Goal: Task Accomplishment & Management: Use online tool/utility

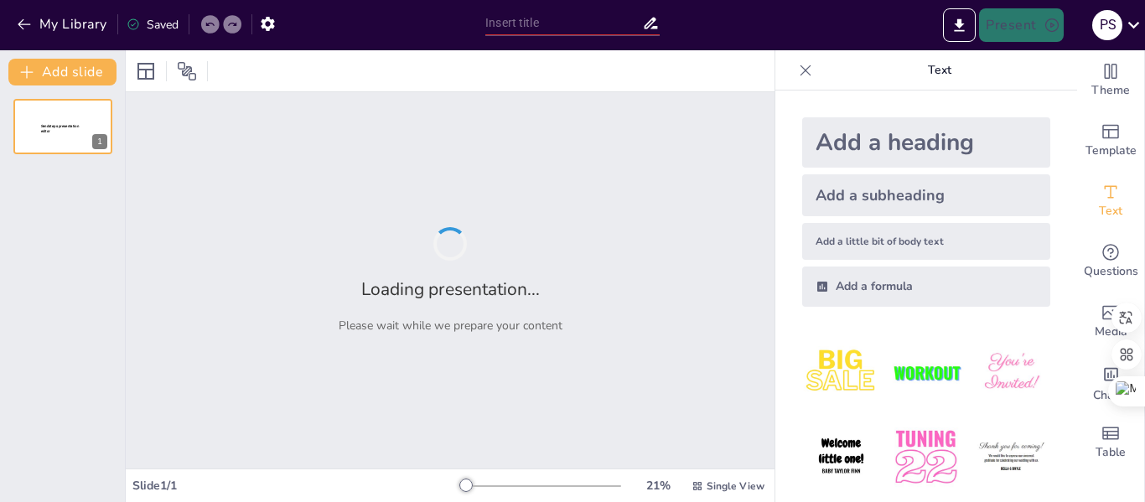
type input "Desafíos y Oportunidades en la Implementación [PERSON_NAME] en Contextos Educat…"
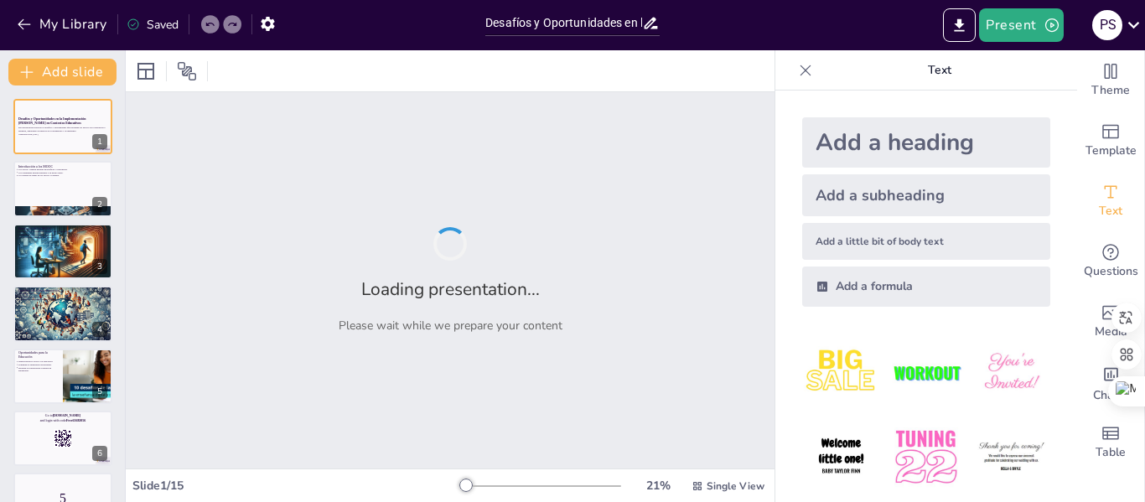
checkbox input "true"
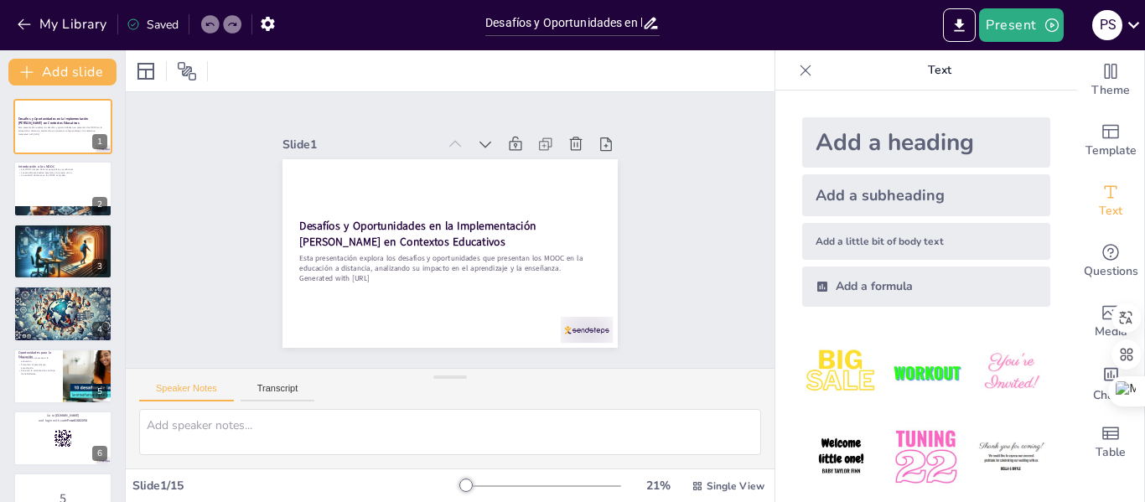
checkbox input "true"
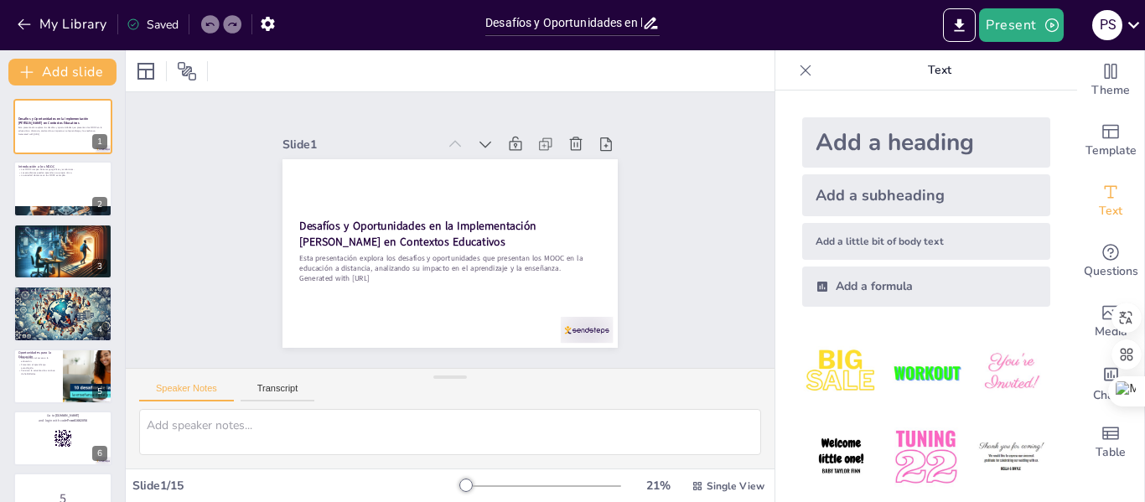
checkbox input "true"
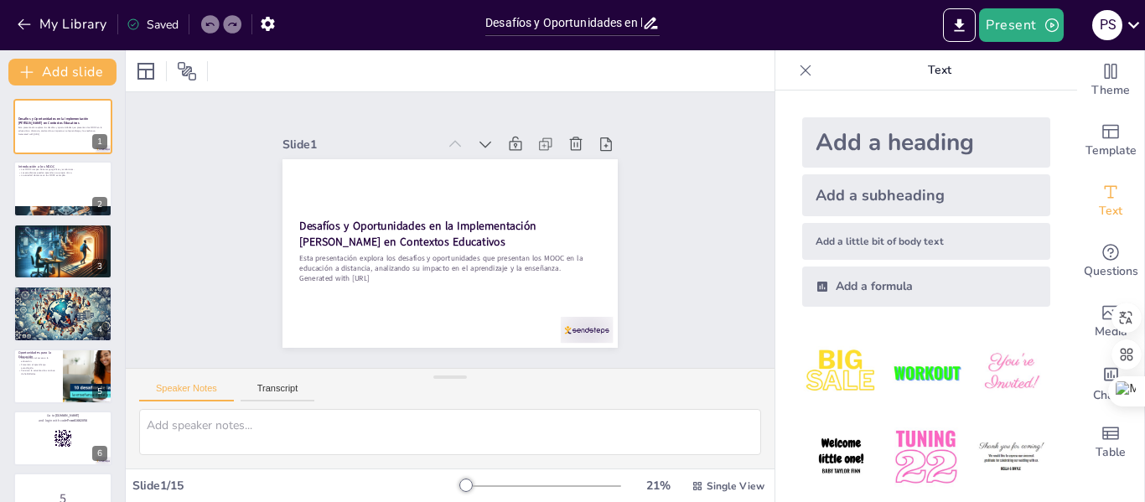
checkbox input "true"
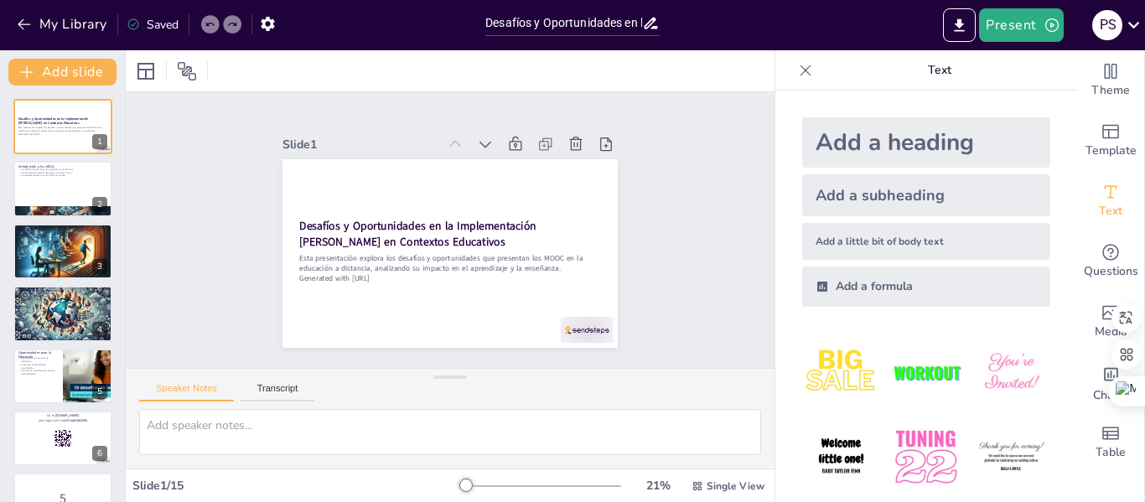
checkbox input "true"
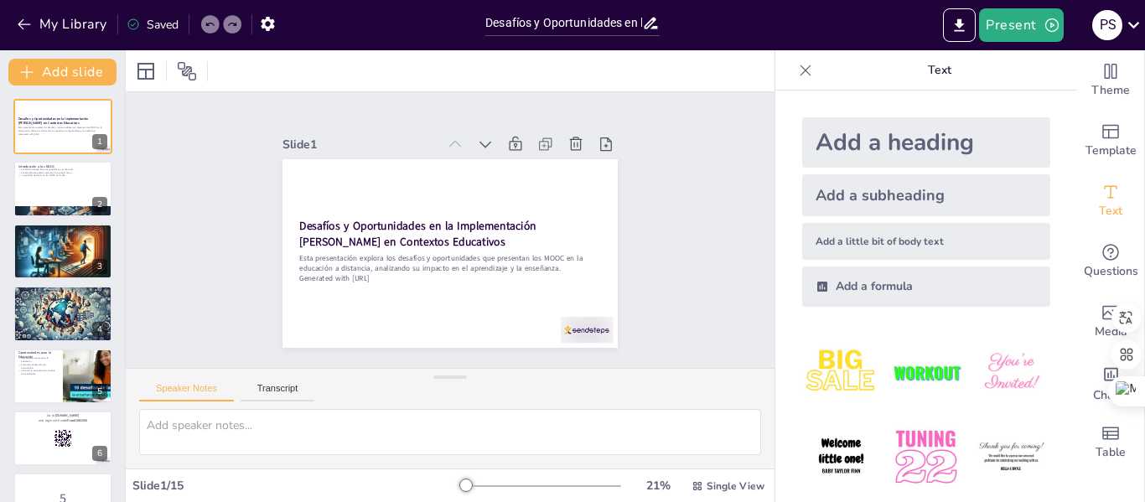
click at [799, 70] on icon at bounding box center [805, 70] width 17 height 17
checkbox input "true"
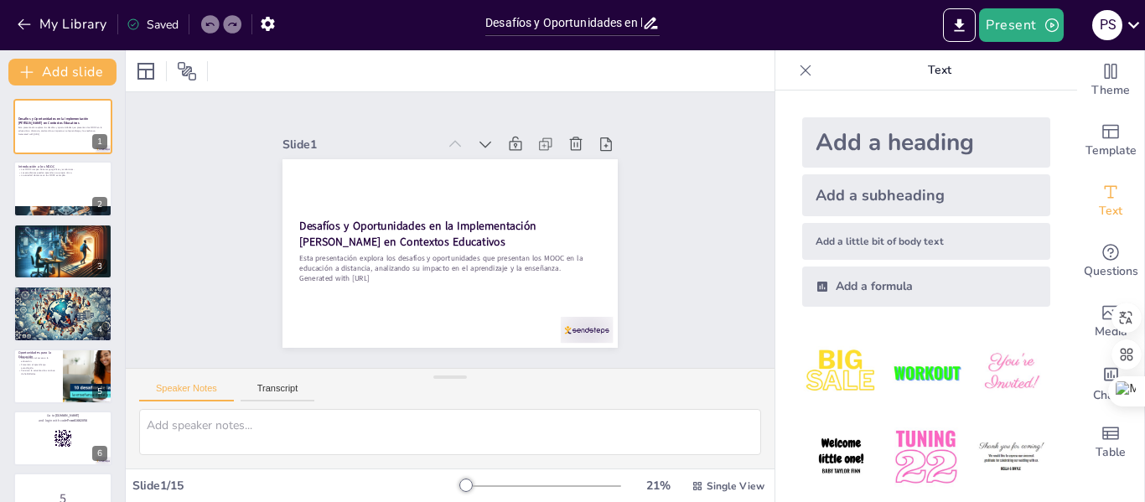
checkbox input "true"
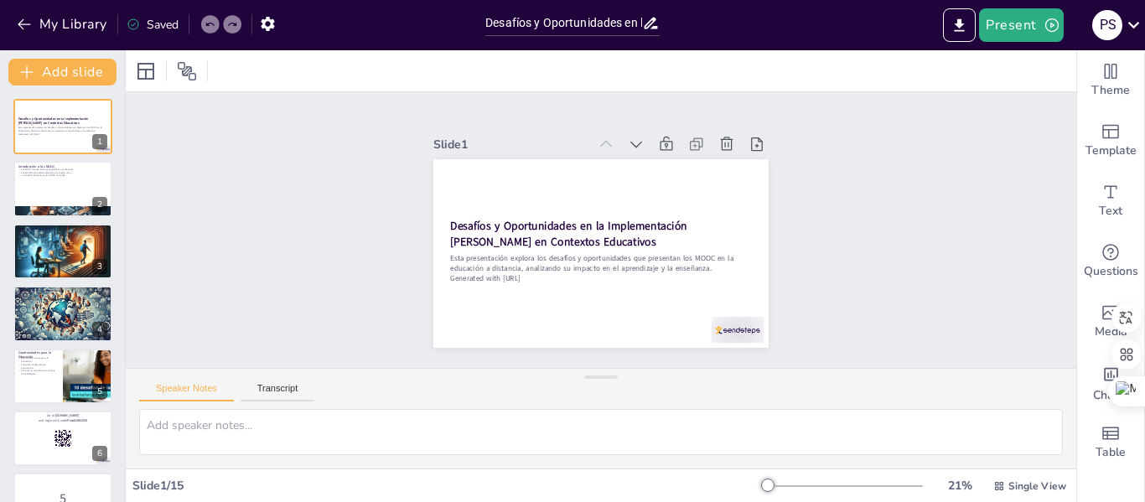
checkbox input "true"
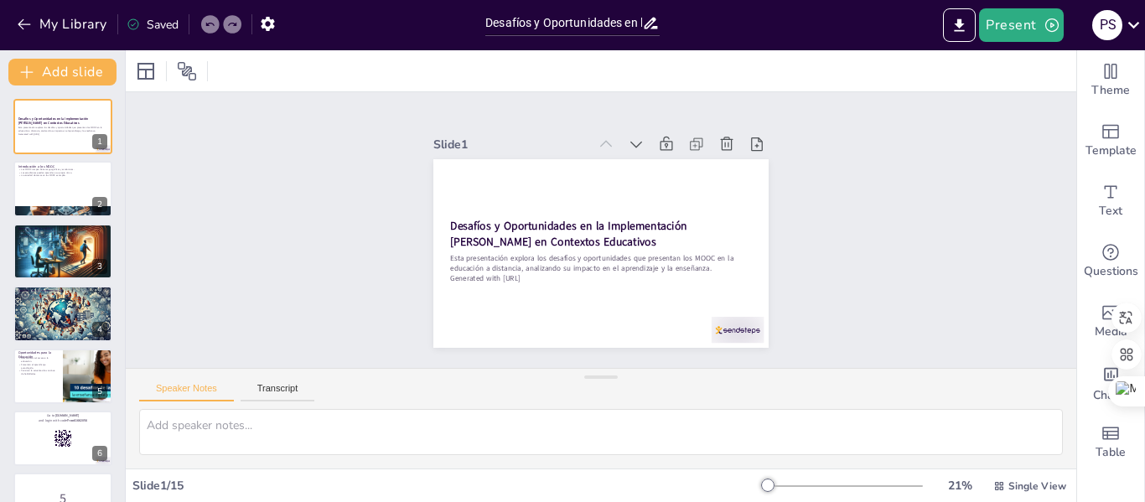
checkbox input "true"
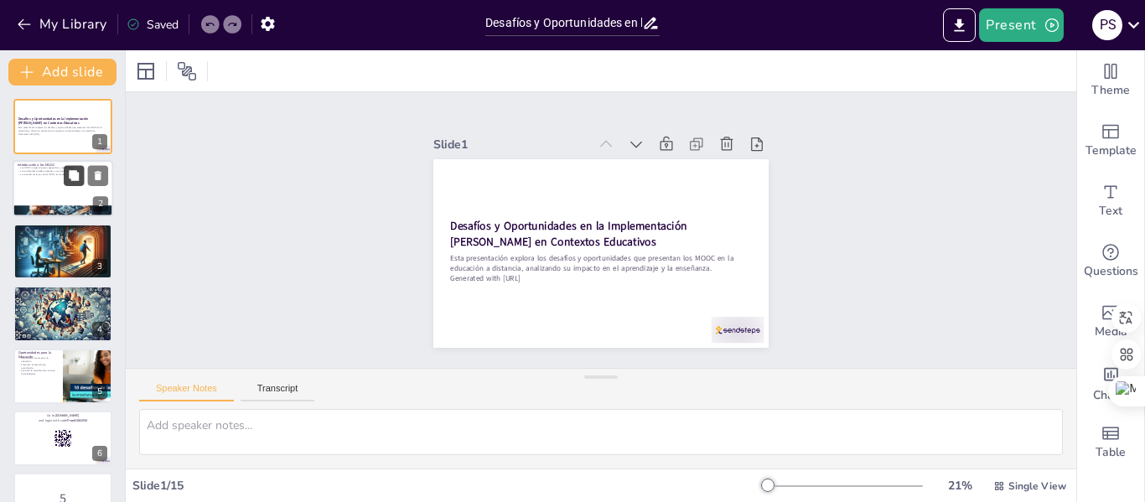
checkbox input "true"
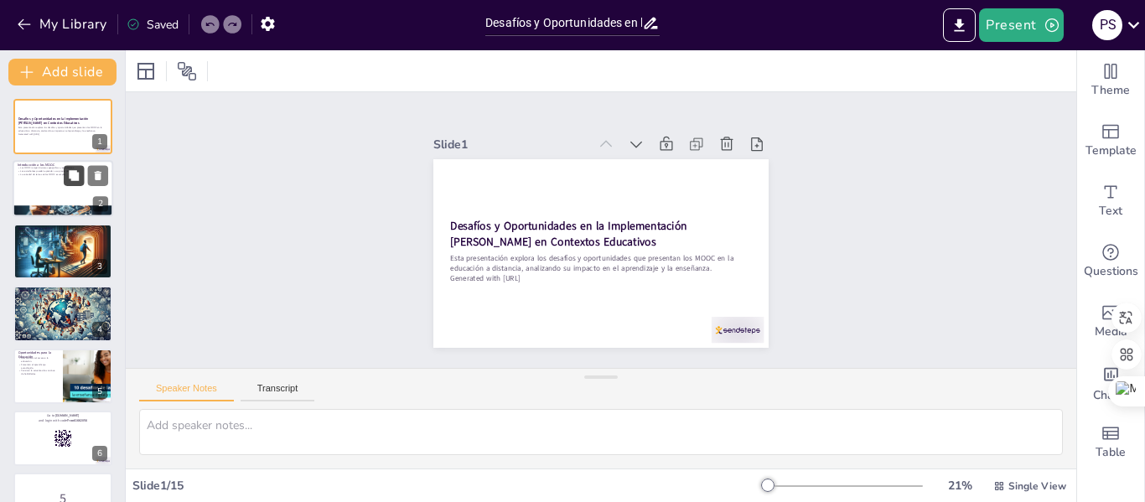
checkbox input "true"
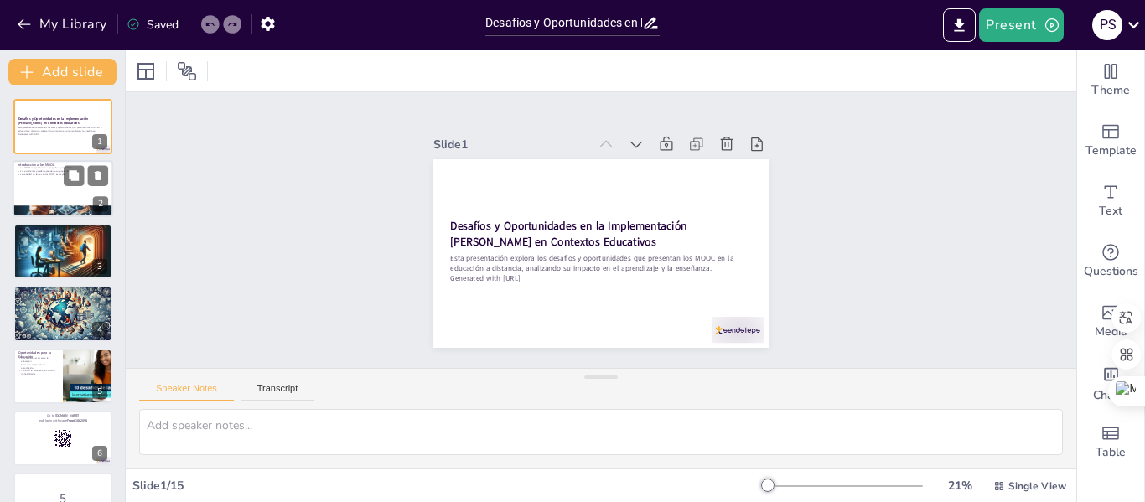
checkbox input "true"
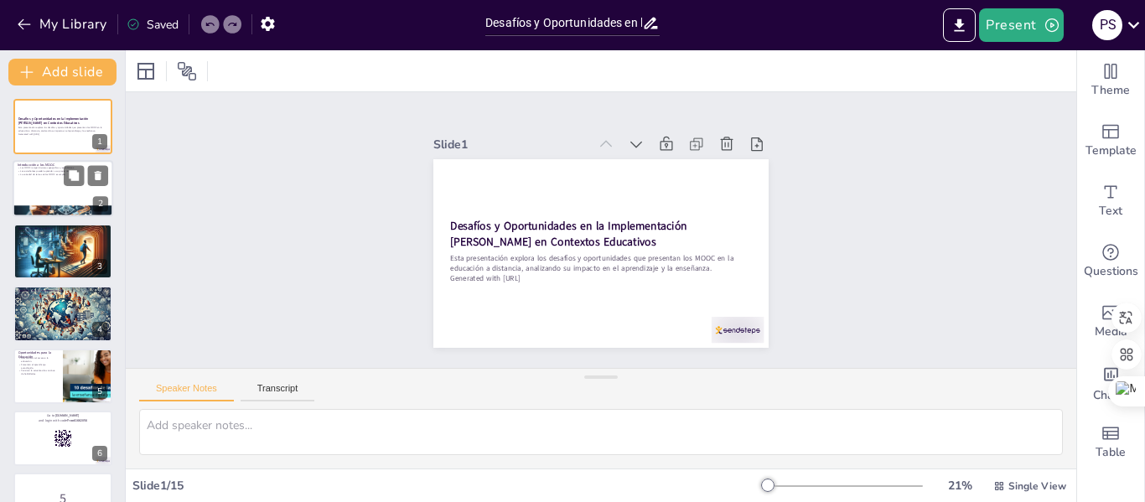
click at [76, 187] on div at bounding box center [63, 189] width 101 height 57
type textarea "La accesibilidad de los MOOC es un factor clave en su popularidad, ya que permi…"
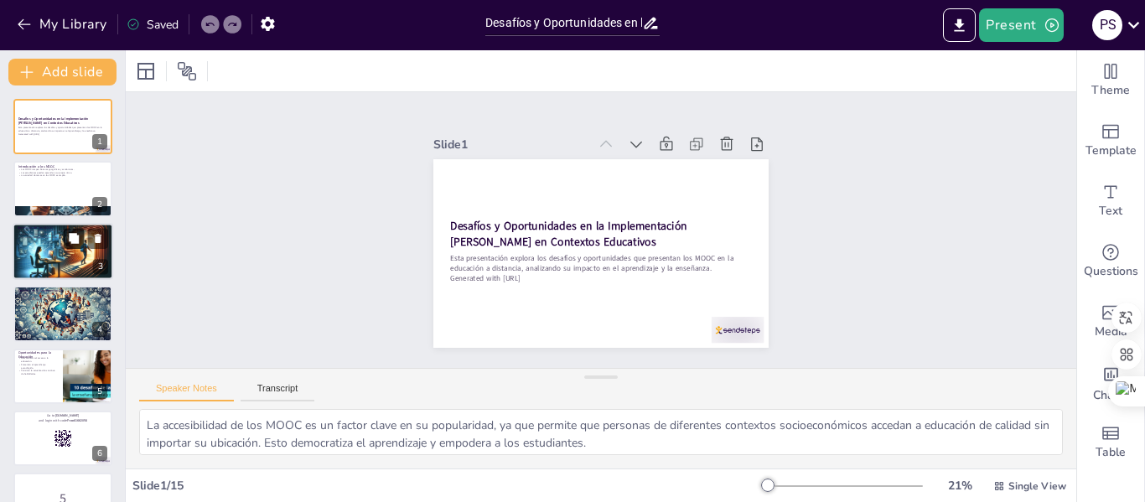
checkbox input "true"
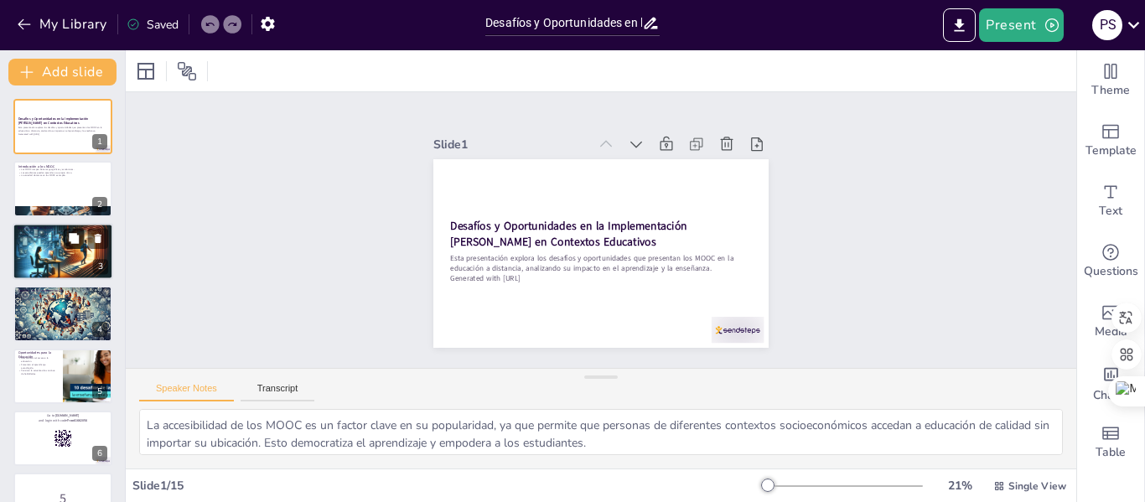
checkbox input "true"
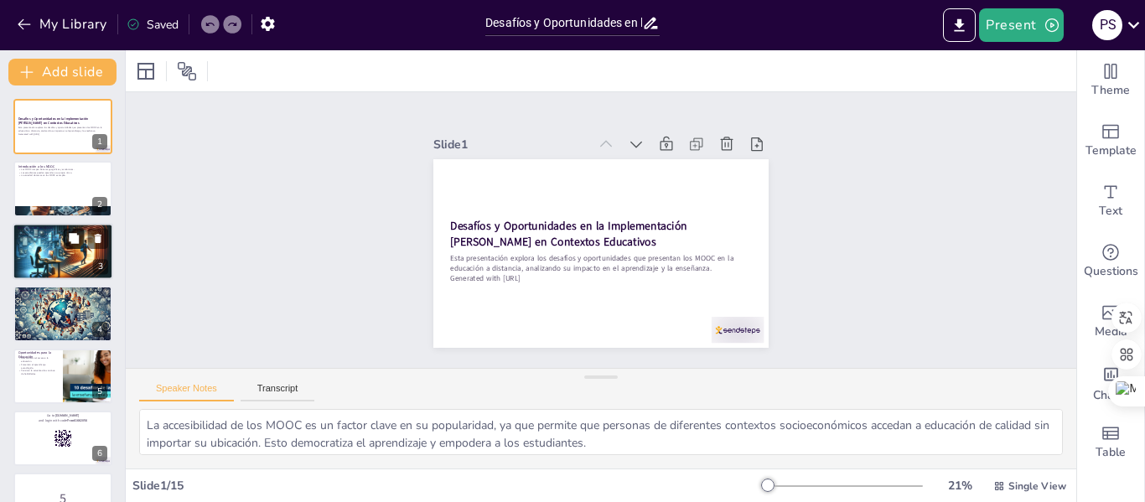
checkbox input "true"
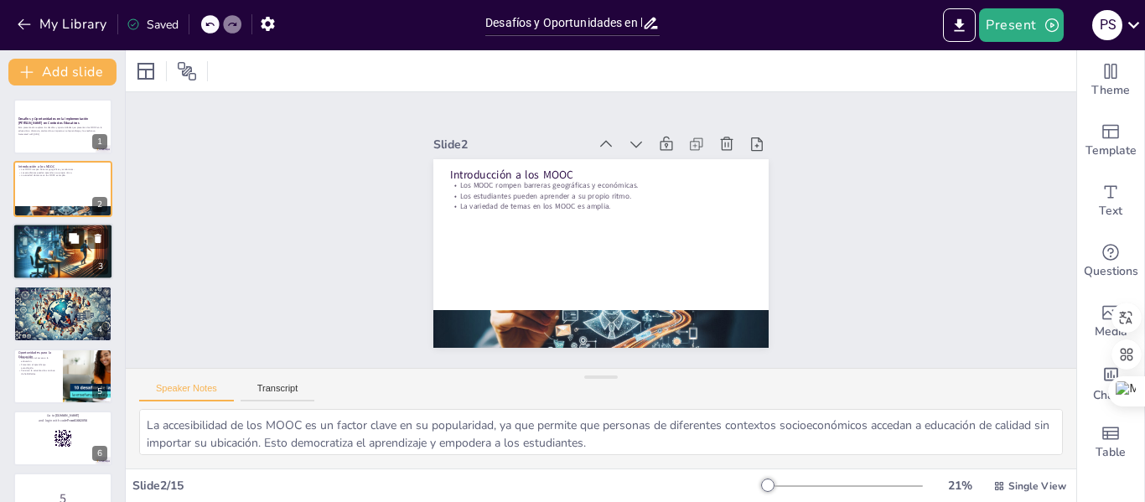
click at [70, 235] on icon at bounding box center [74, 238] width 10 height 10
type textarea "La utilidad de los MOOC radica en su capacidad para adaptarse a las necesidades…"
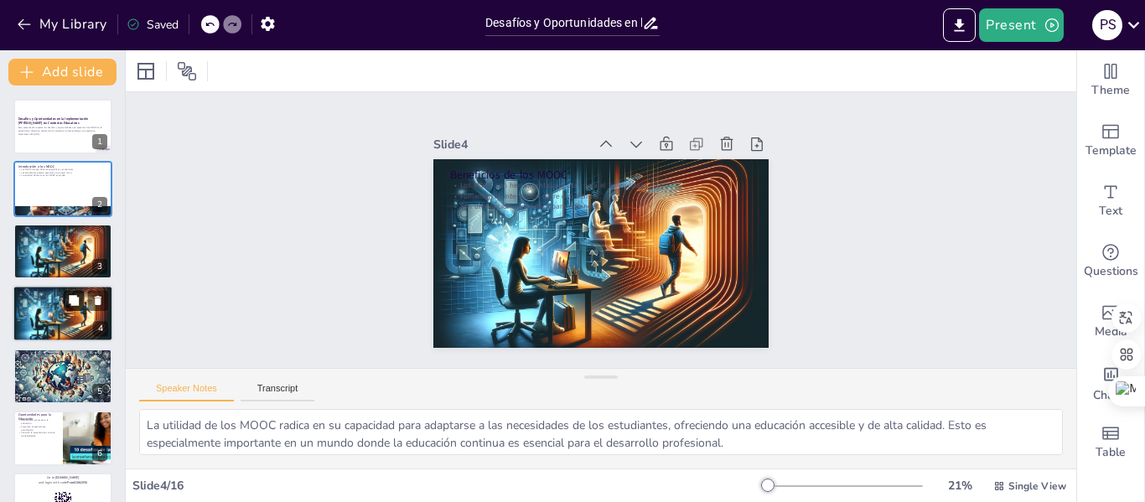
checkbox input "true"
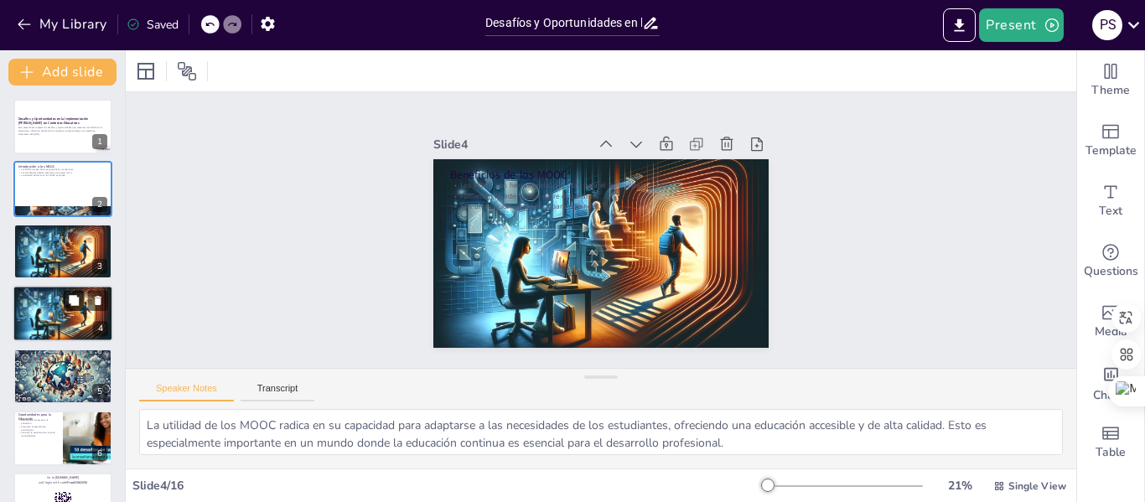
scroll to position [20, 0]
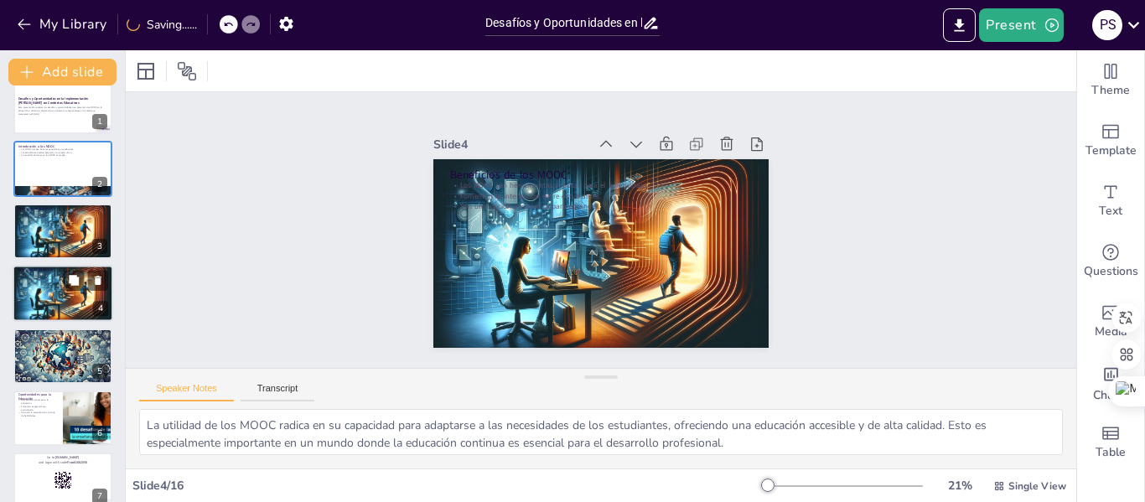
checkbox input "true"
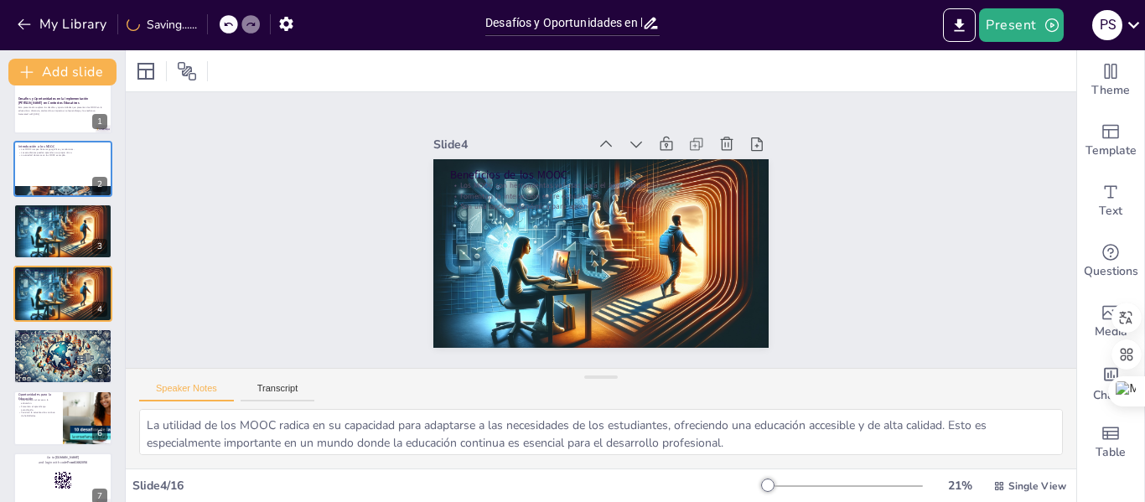
checkbox input "true"
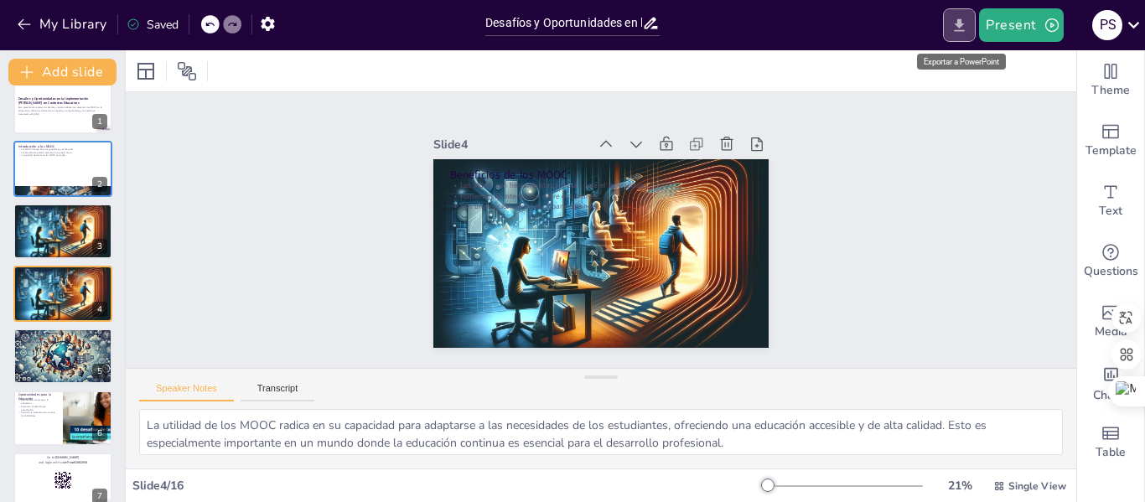
click at [957, 24] on icon "Export to PowerPoint" at bounding box center [960, 26] width 18 height 18
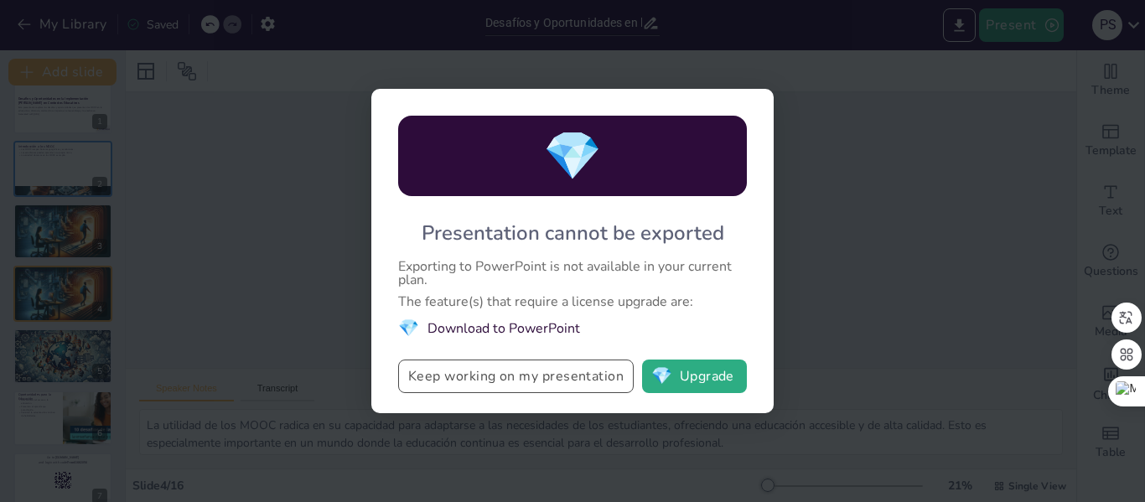
click at [564, 383] on button "Keep working on my presentation" at bounding box center [516, 377] width 236 height 34
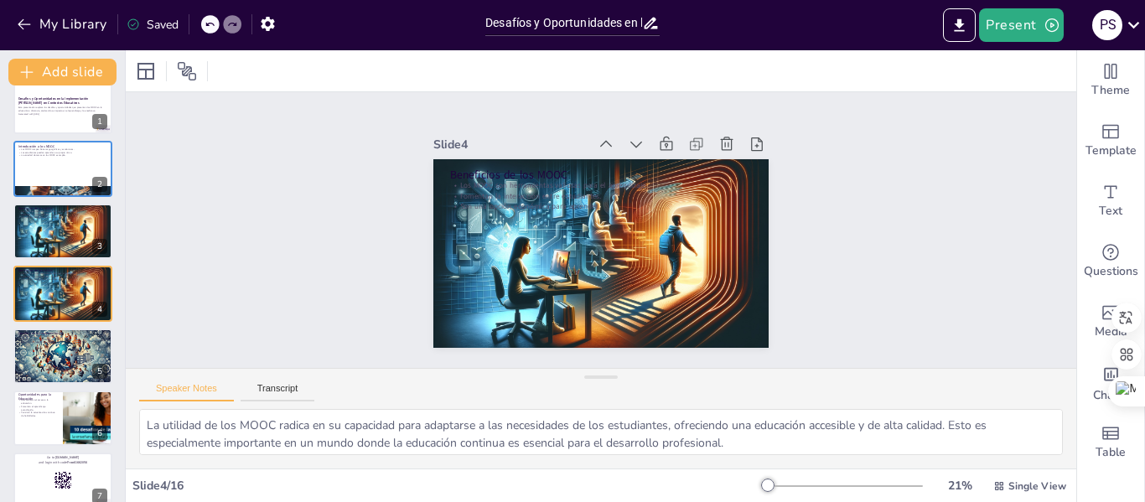
checkbox input "true"
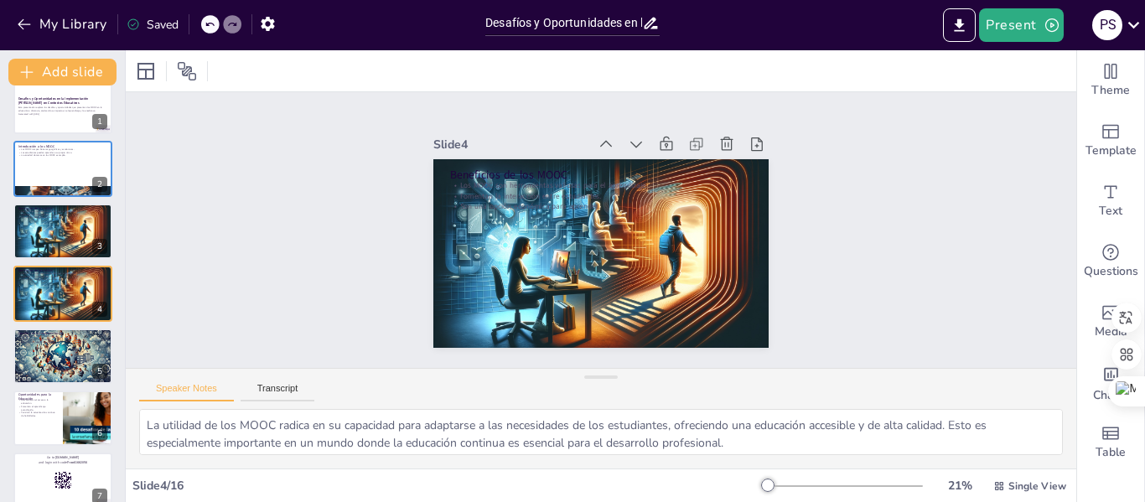
checkbox input "true"
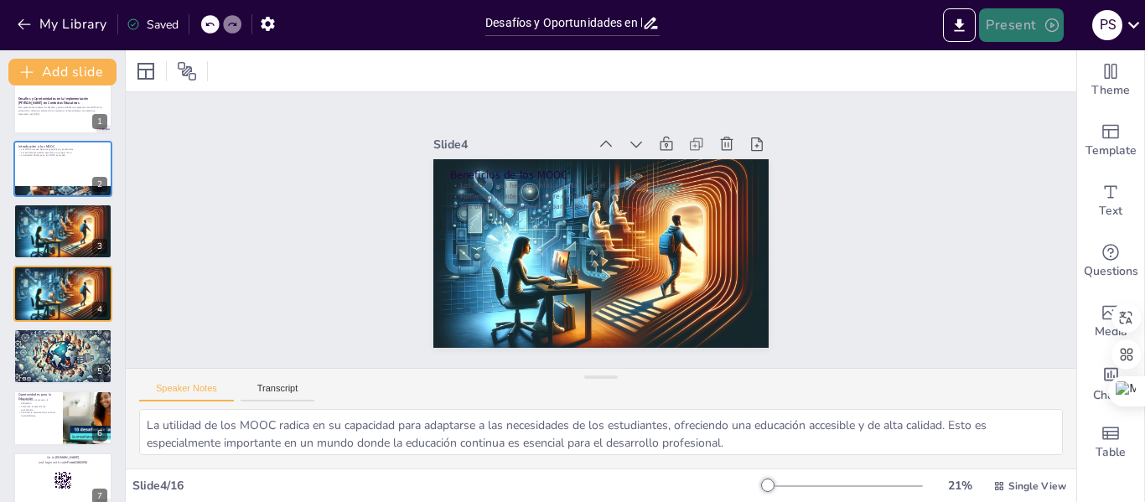
click at [1023, 20] on button "Present" at bounding box center [1021, 25] width 84 height 34
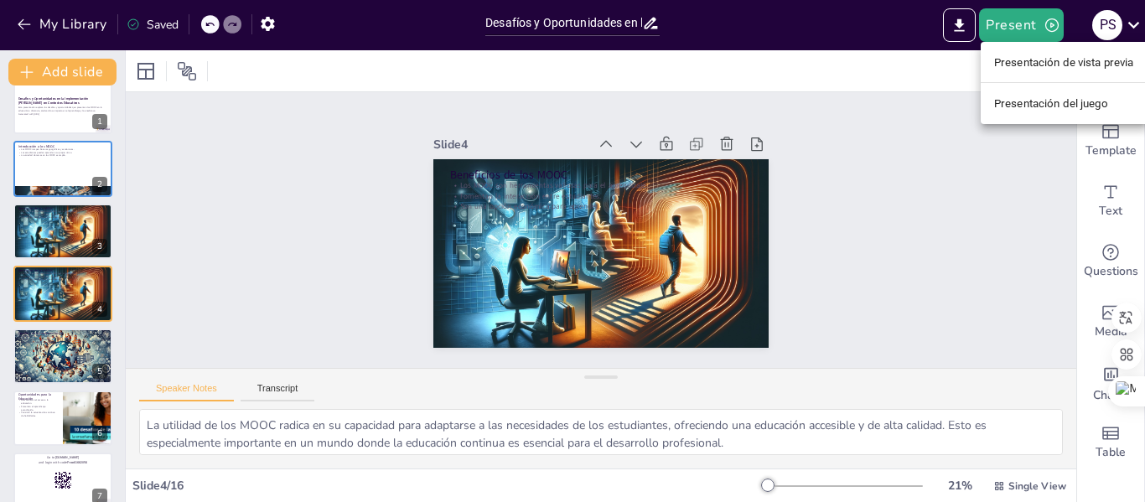
click at [272, 26] on div at bounding box center [572, 251] width 1145 height 502
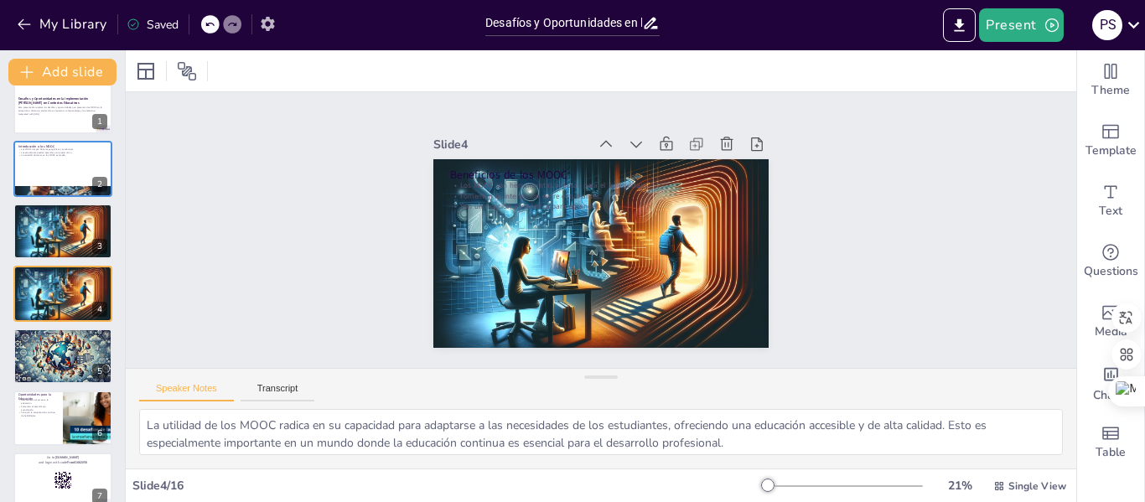
click at [271, 24] on icon "button" at bounding box center [268, 24] width 18 height 18
click at [1020, 22] on button "Present" at bounding box center [1021, 25] width 84 height 34
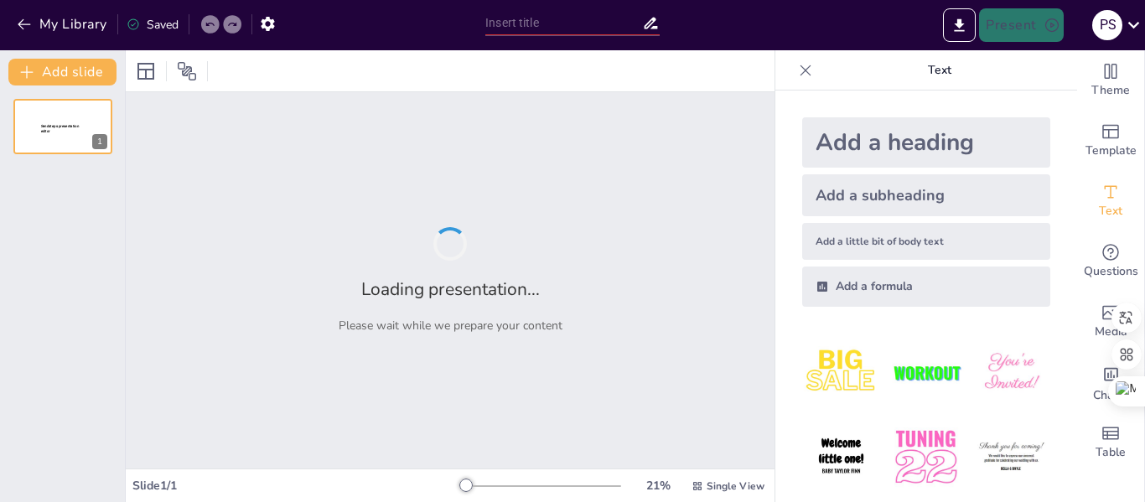
type input "Desafíos y Oportunidades en la Implementación [PERSON_NAME] en Contextos Educat…"
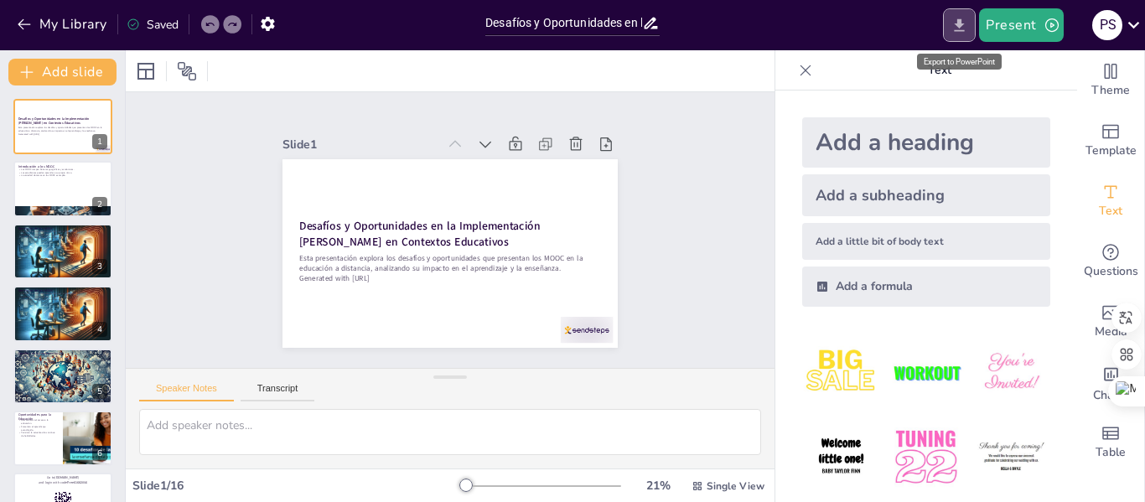
click at [956, 24] on icon "Export to PowerPoint" at bounding box center [960, 26] width 18 height 18
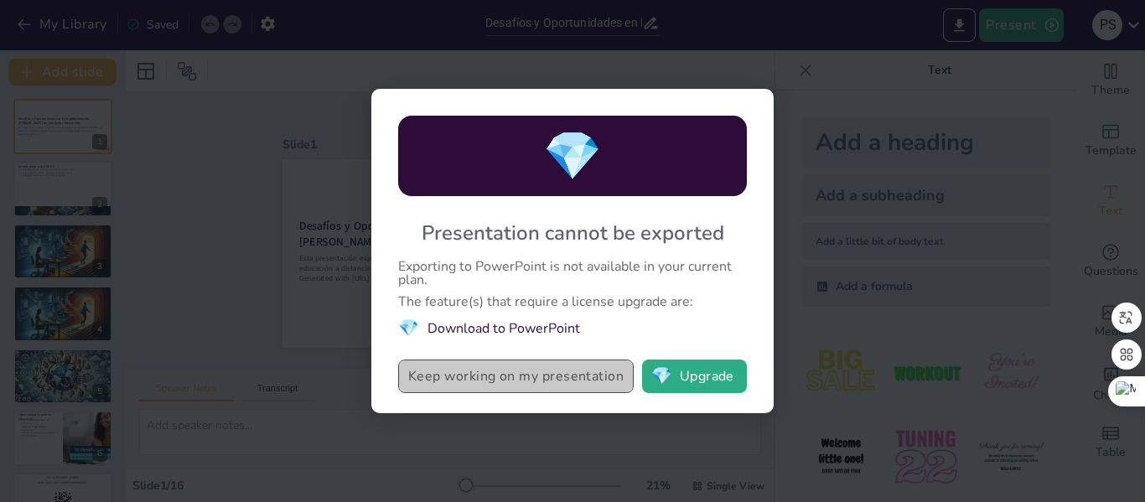
click at [556, 379] on button "Keep working on my presentation" at bounding box center [516, 377] width 236 height 34
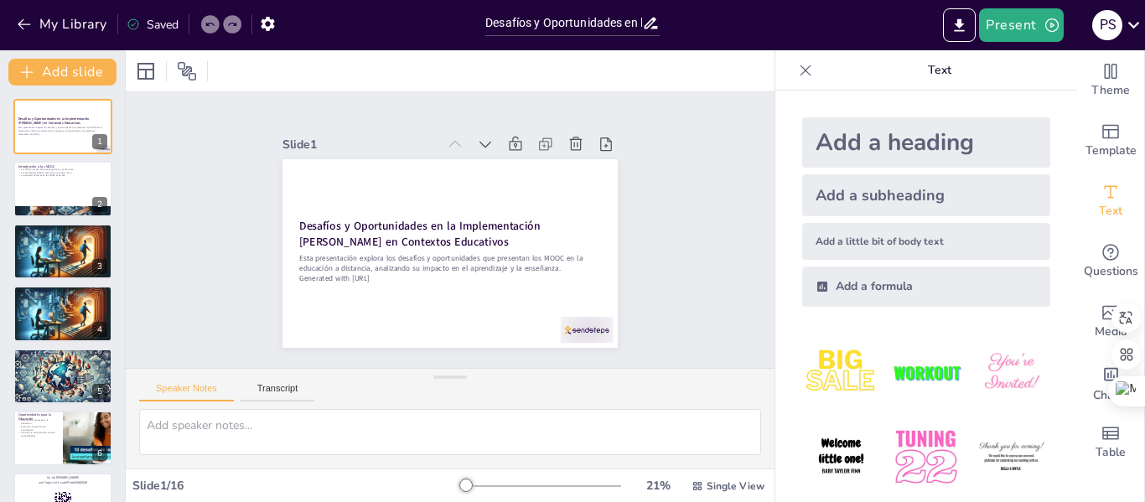
checkbox input "true"
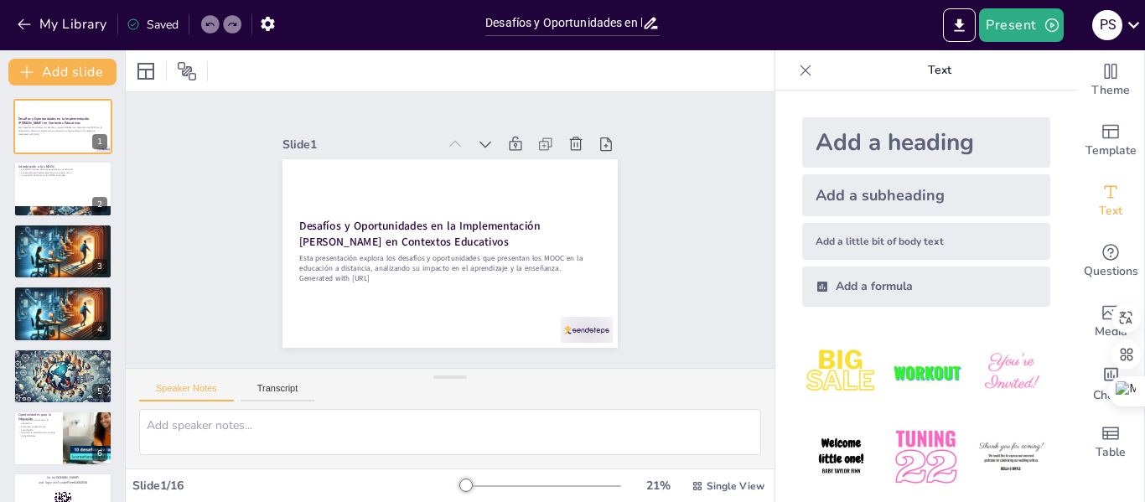
checkbox input "true"
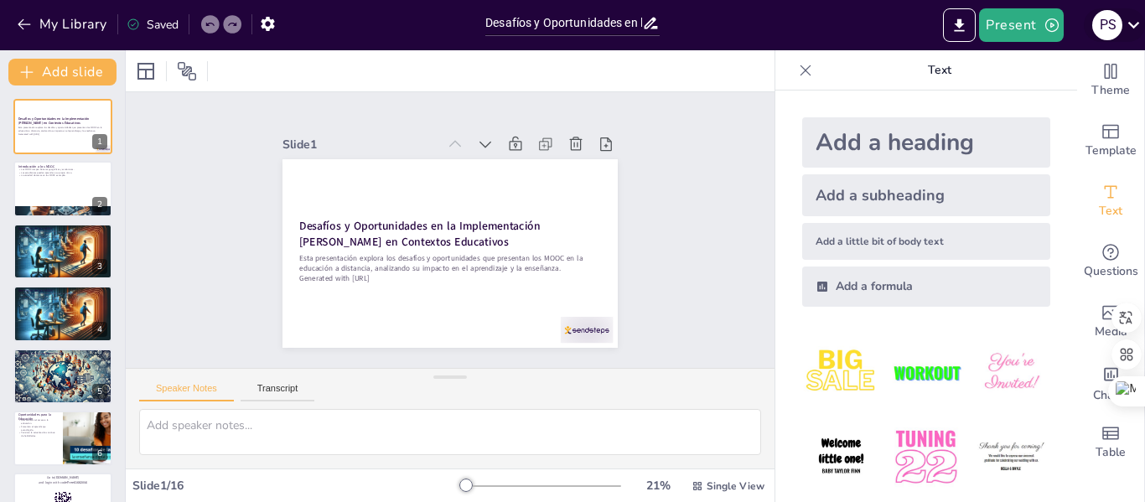
click at [1130, 24] on icon at bounding box center [1133, 25] width 12 height 7
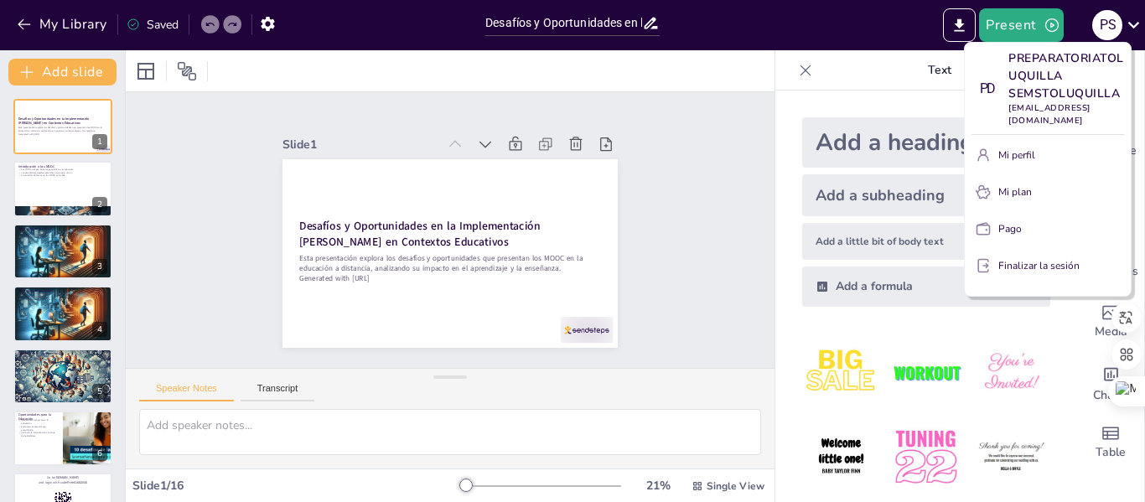
click at [1012, 13] on div at bounding box center [572, 251] width 1145 height 502
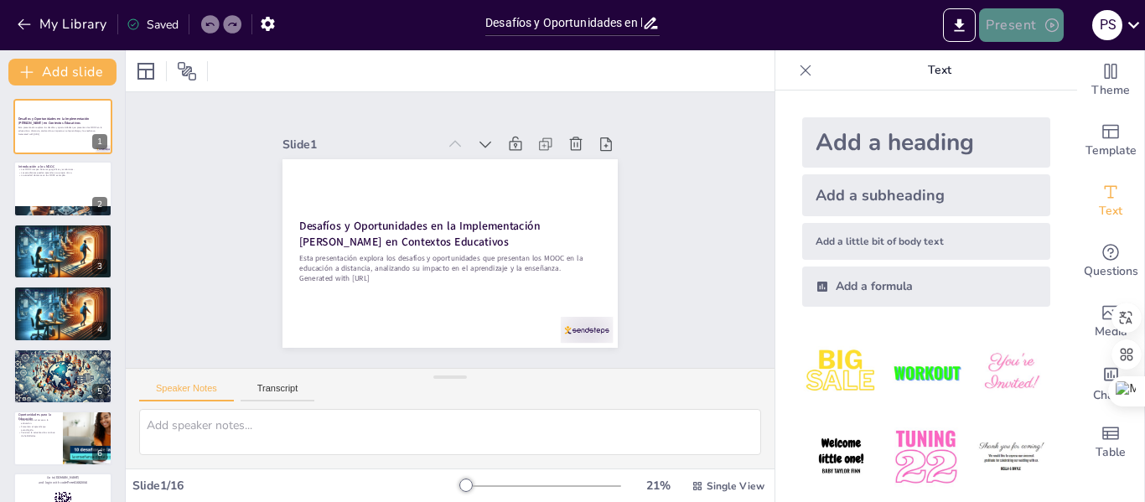
click at [1039, 28] on button "Present" at bounding box center [1021, 25] width 84 height 34
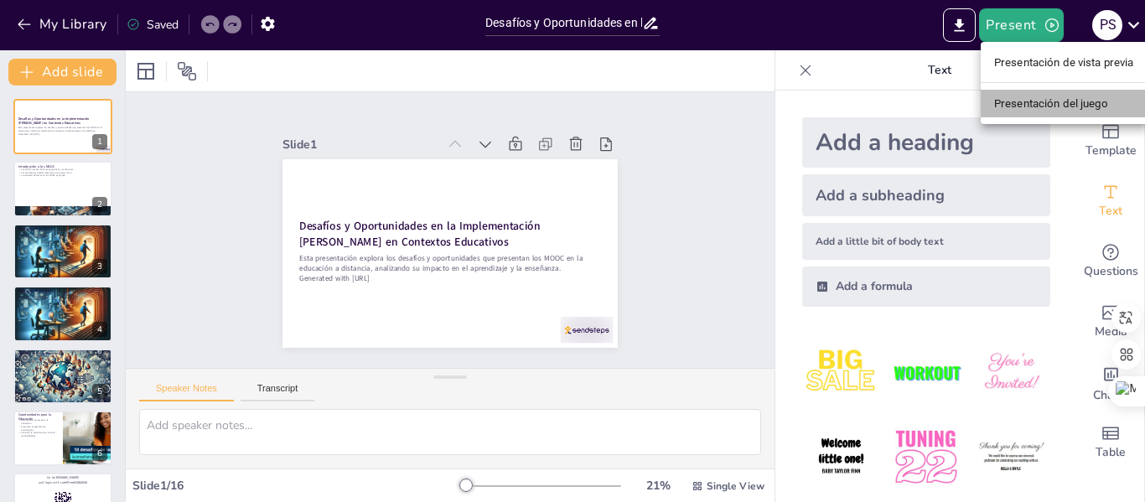
click at [1043, 102] on font "Presentación del juego" at bounding box center [1051, 103] width 114 height 13
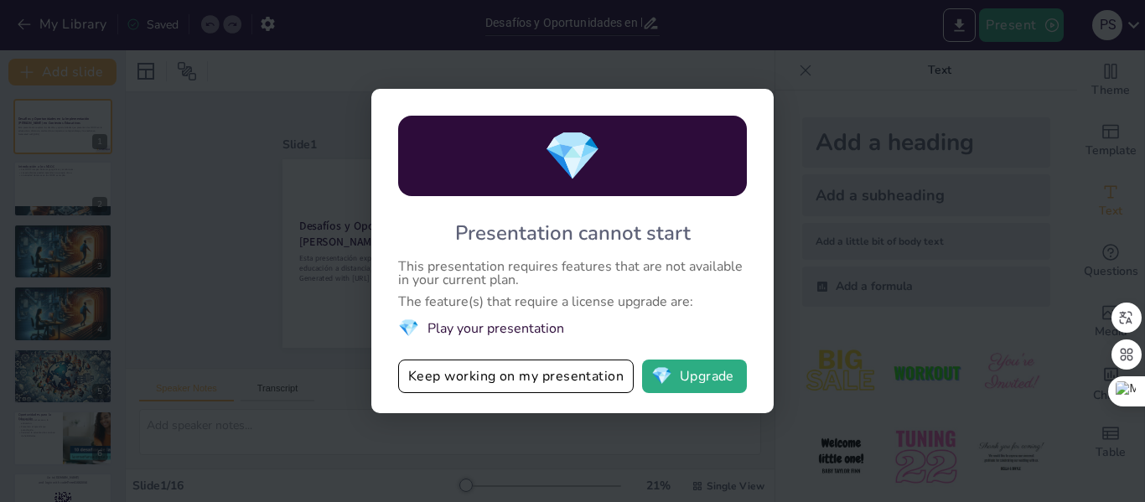
click at [483, 328] on li "💎 Play your presentation" at bounding box center [572, 328] width 349 height 23
click at [547, 381] on button "Keep working on my presentation" at bounding box center [516, 377] width 236 height 34
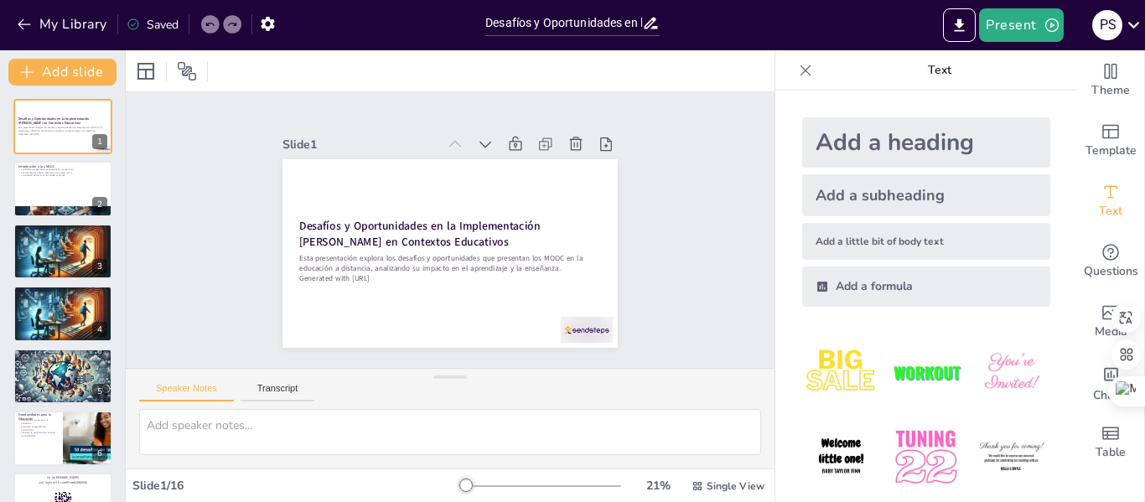
checkbox input "true"
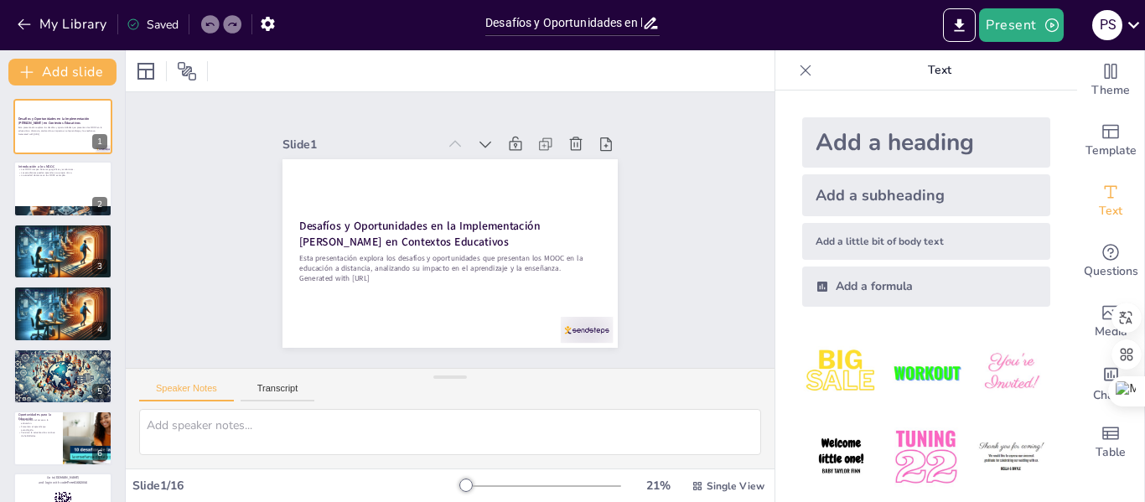
checkbox input "true"
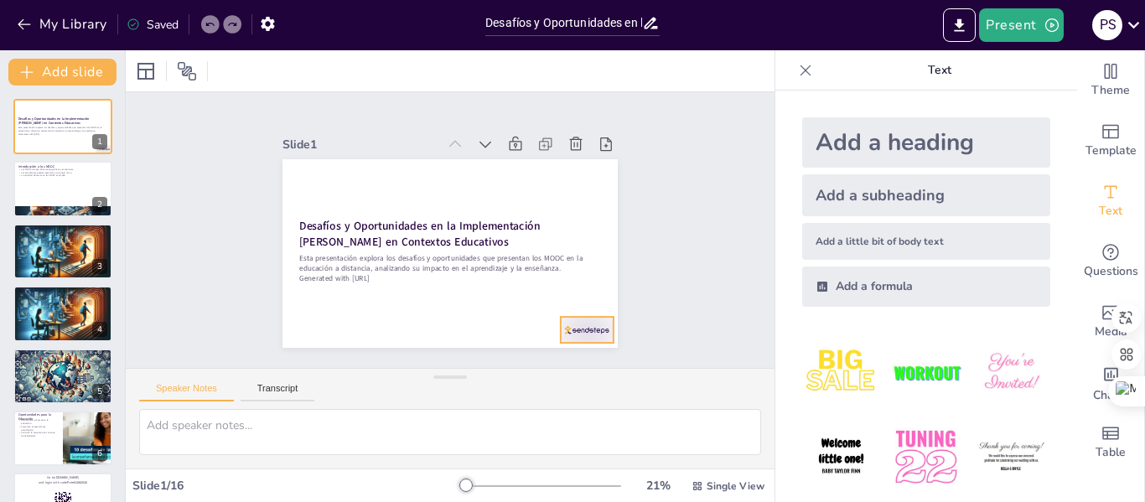
checkbox input "true"
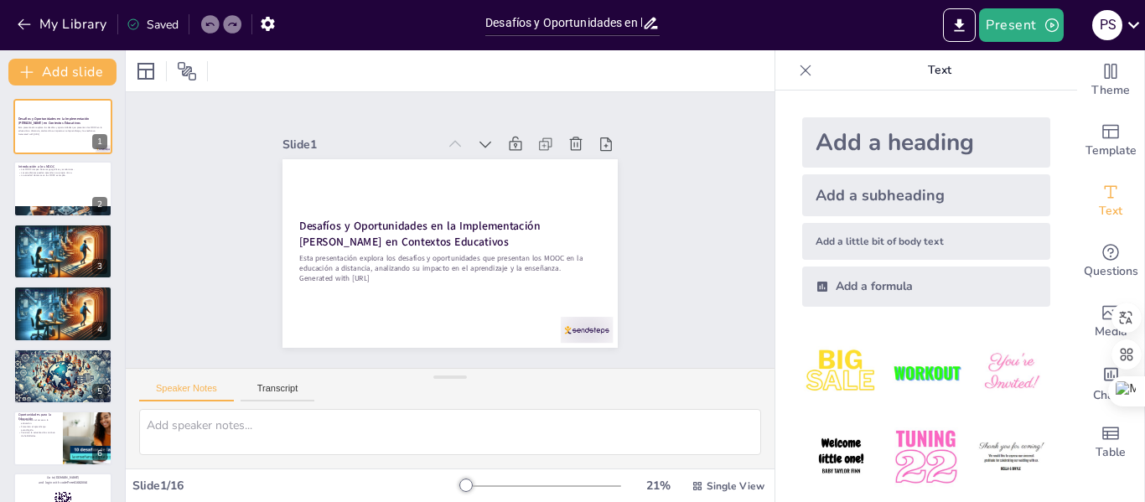
checkbox input "true"
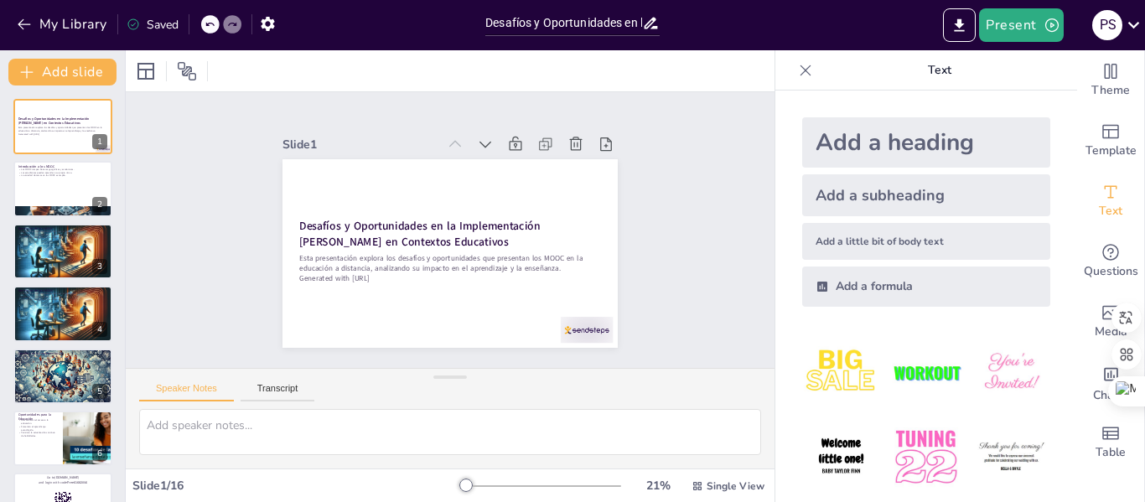
checkbox input "true"
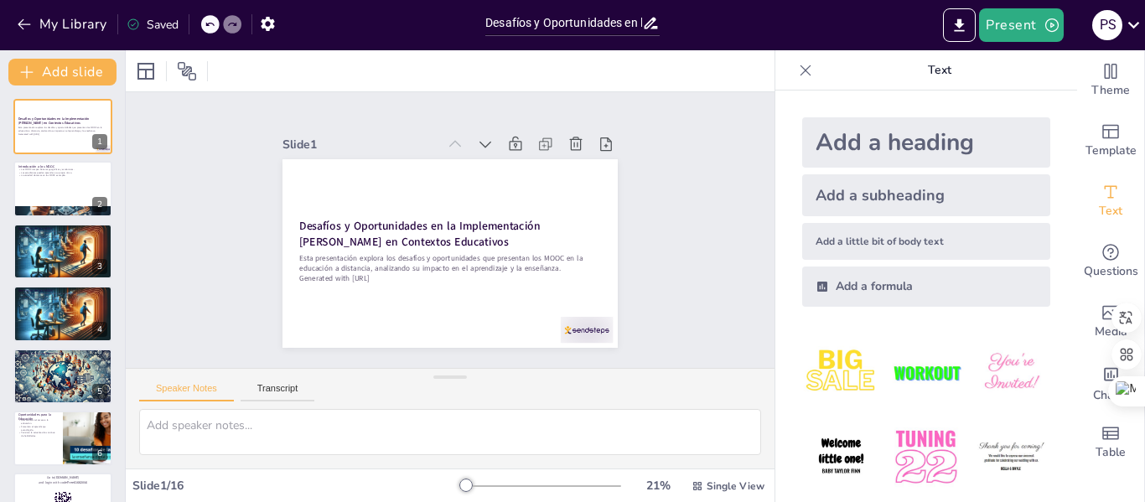
checkbox input "true"
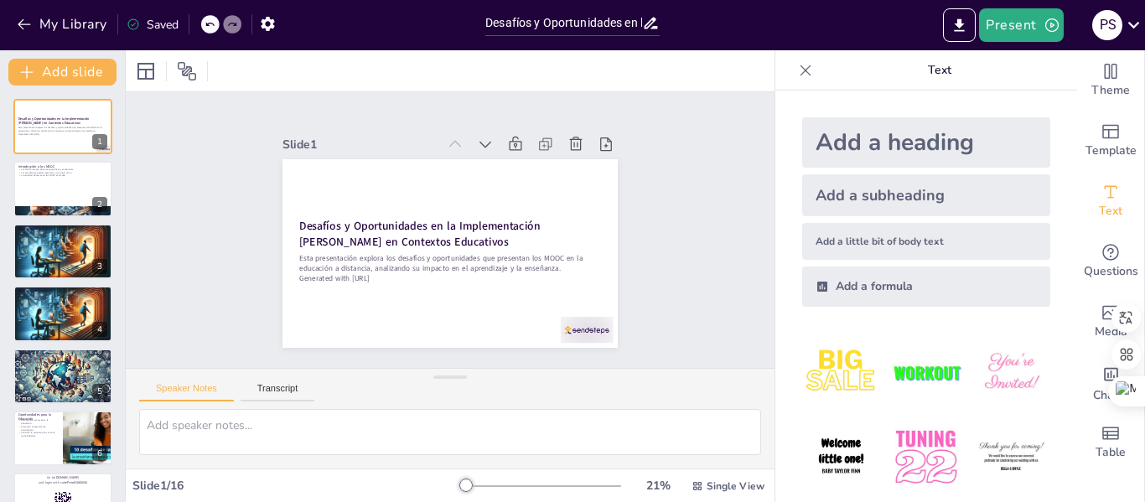
checkbox input "true"
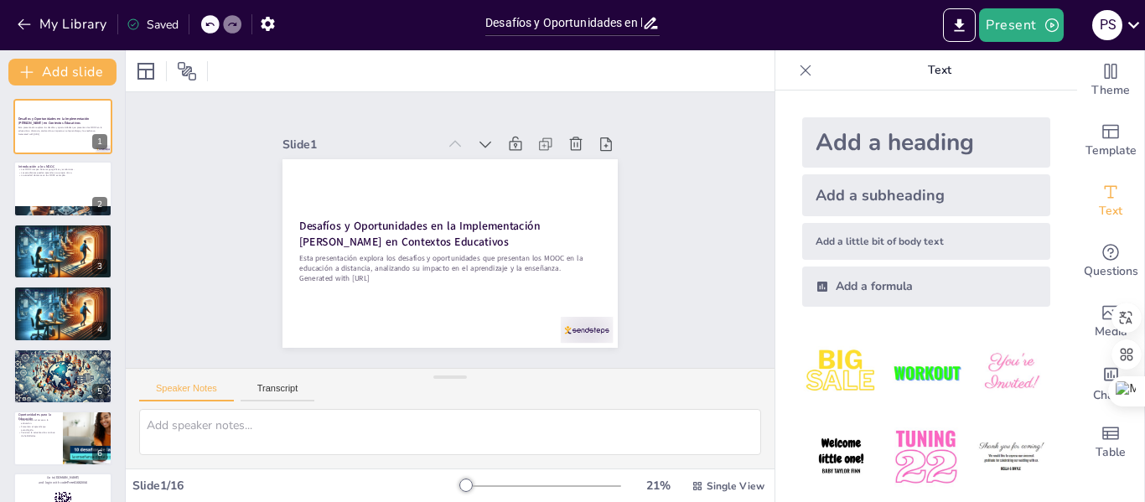
checkbox input "true"
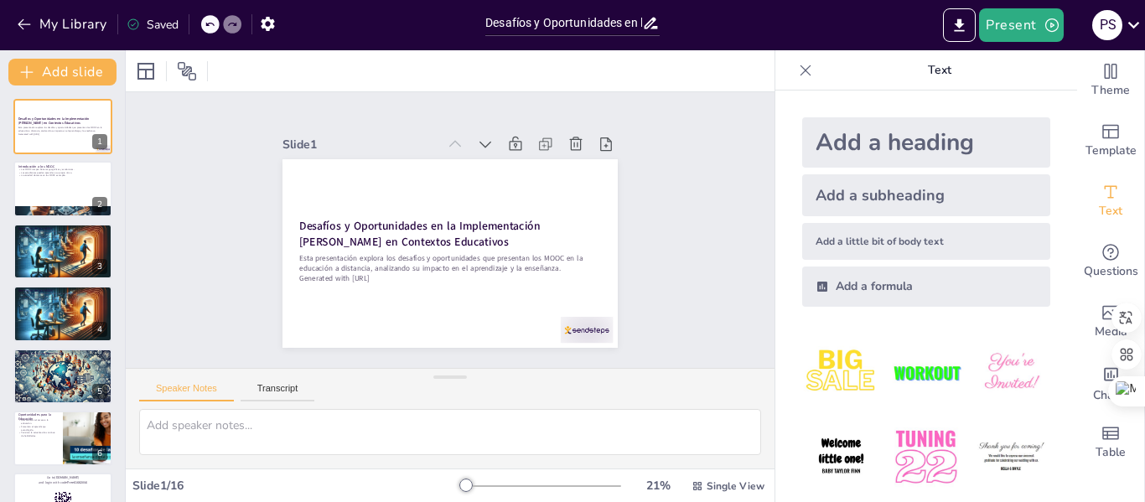
checkbox input "true"
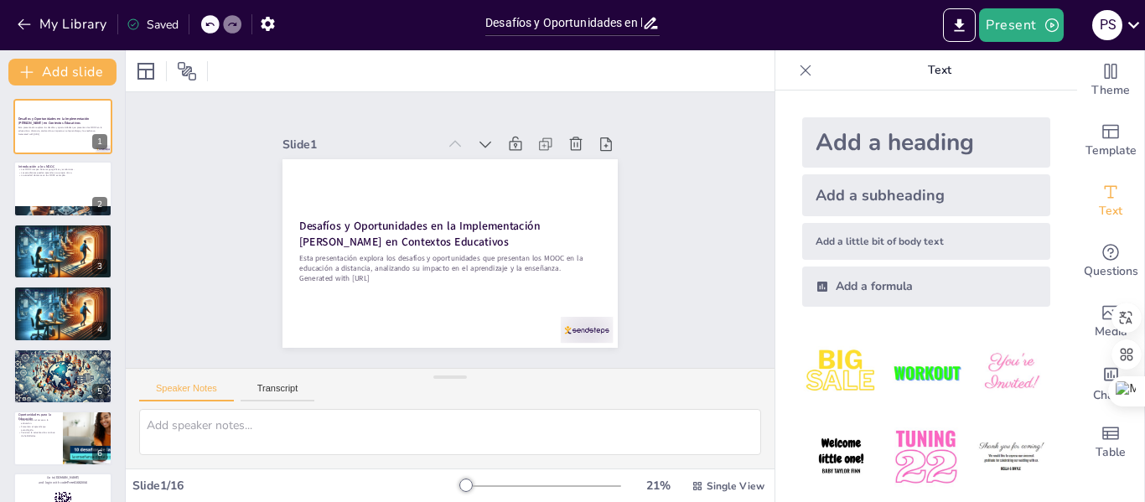
click at [797, 75] on icon at bounding box center [805, 70] width 17 height 17
checkbox input "true"
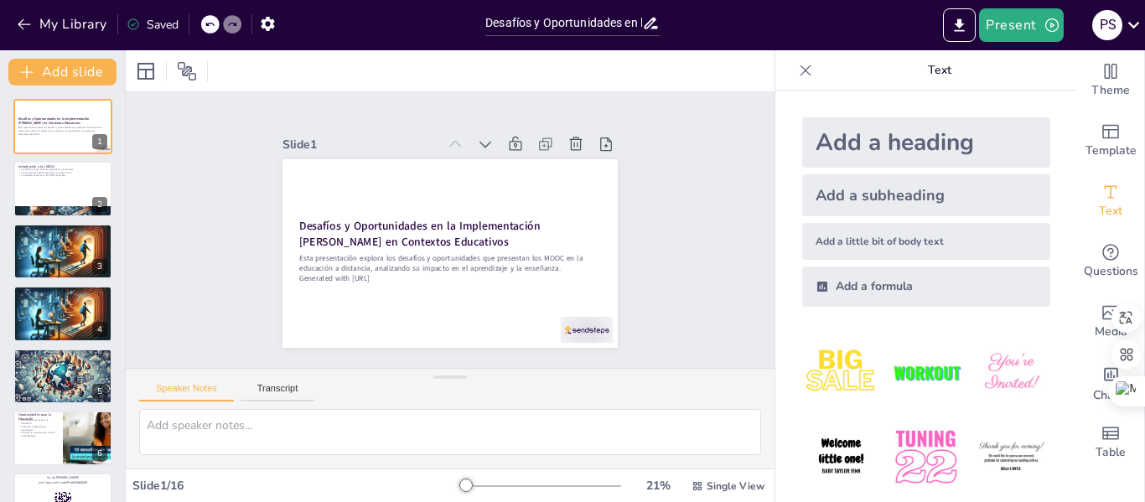
checkbox input "true"
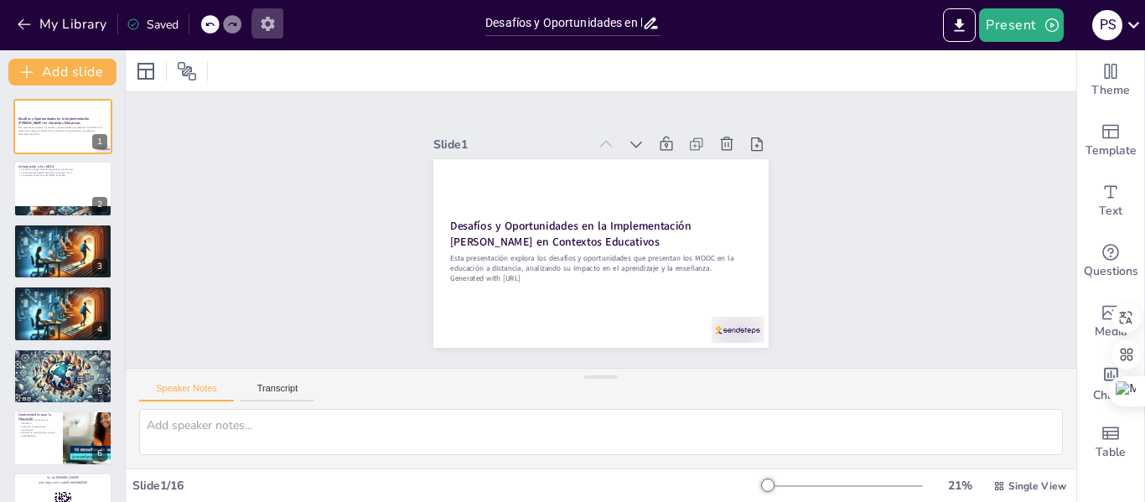
click at [263, 24] on icon "button" at bounding box center [267, 24] width 13 height 14
click at [269, 24] on icon "button" at bounding box center [268, 24] width 18 height 18
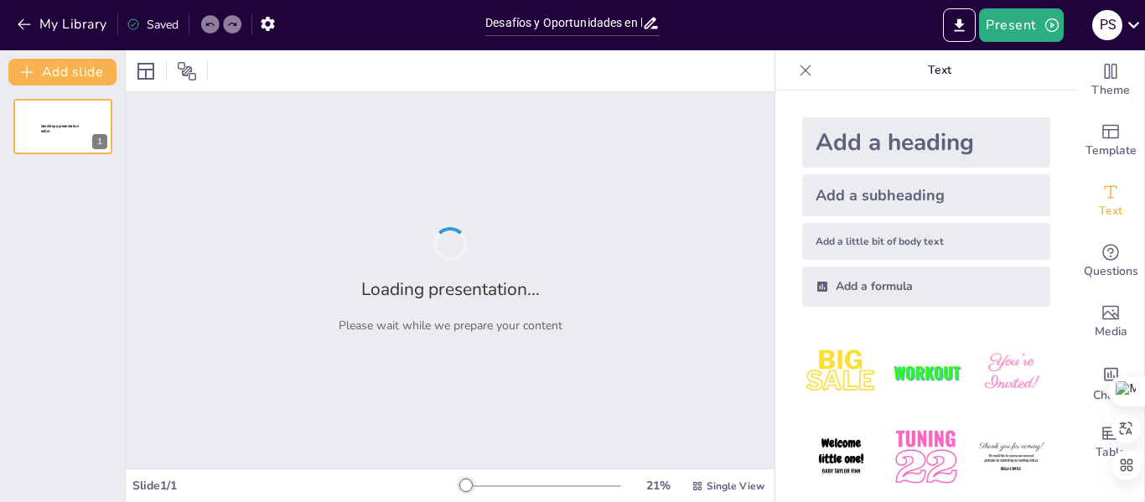
type input "Desafíos y Oportunidades en la Implementación [PERSON_NAME] en Contextos Educat…"
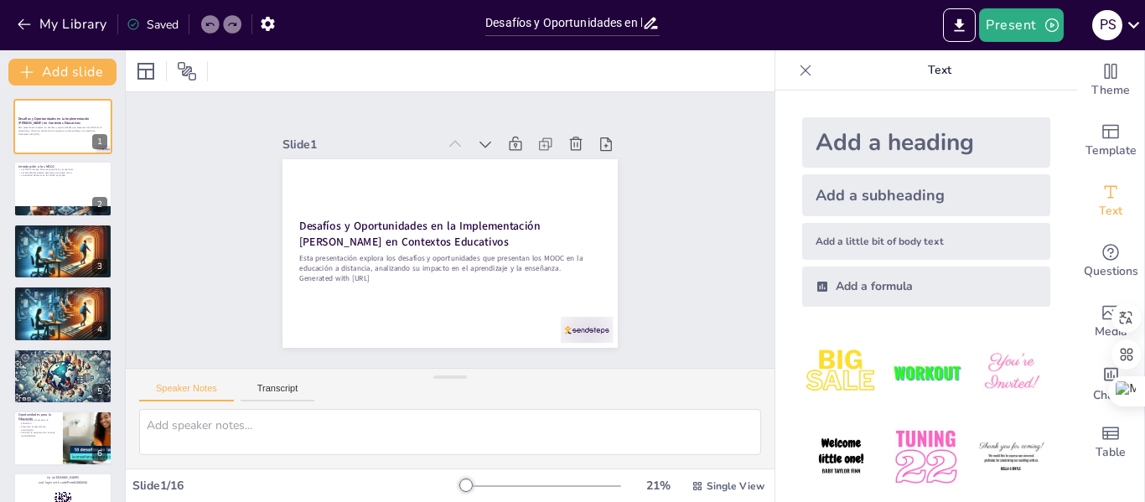
checkbox input "true"
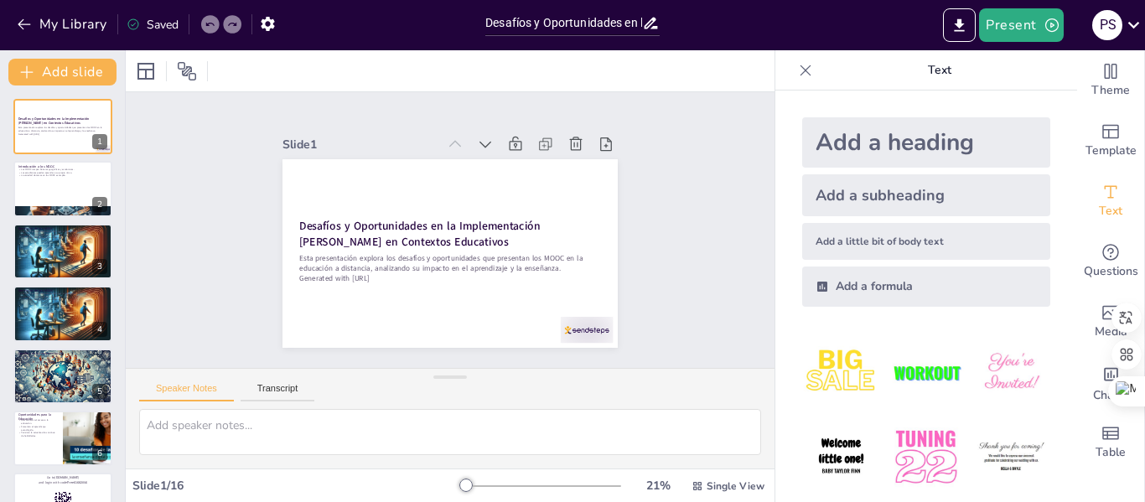
checkbox input "true"
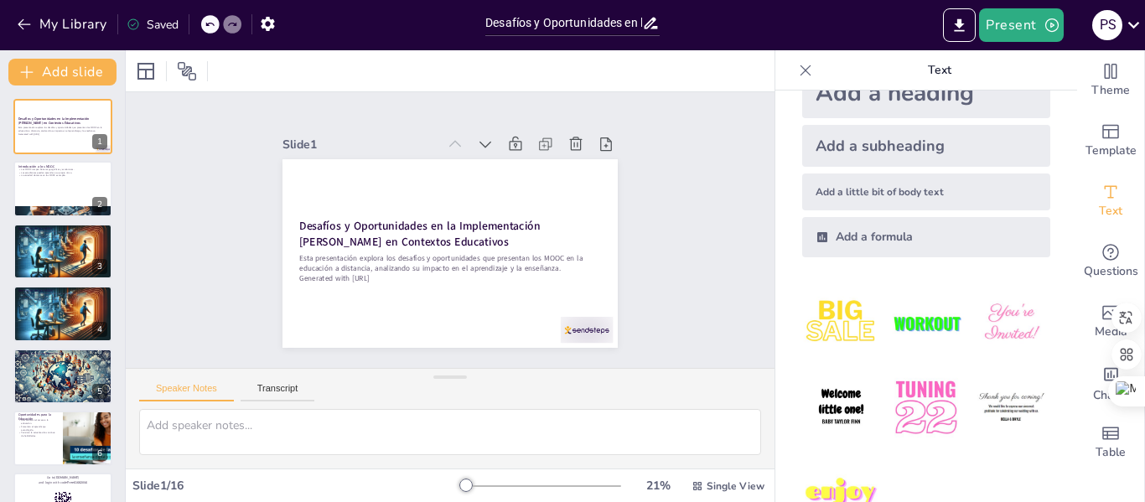
scroll to position [98, 0]
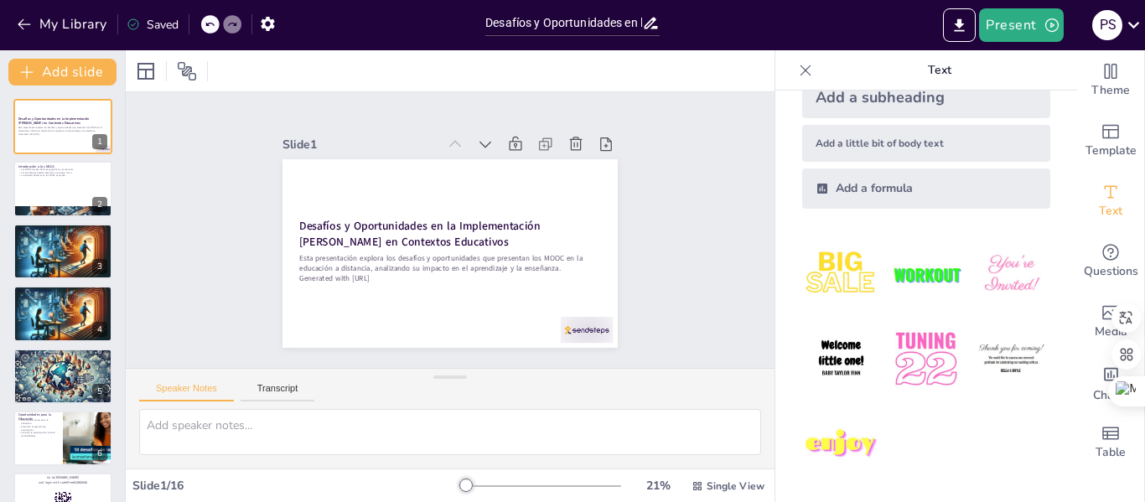
checkbox input "true"
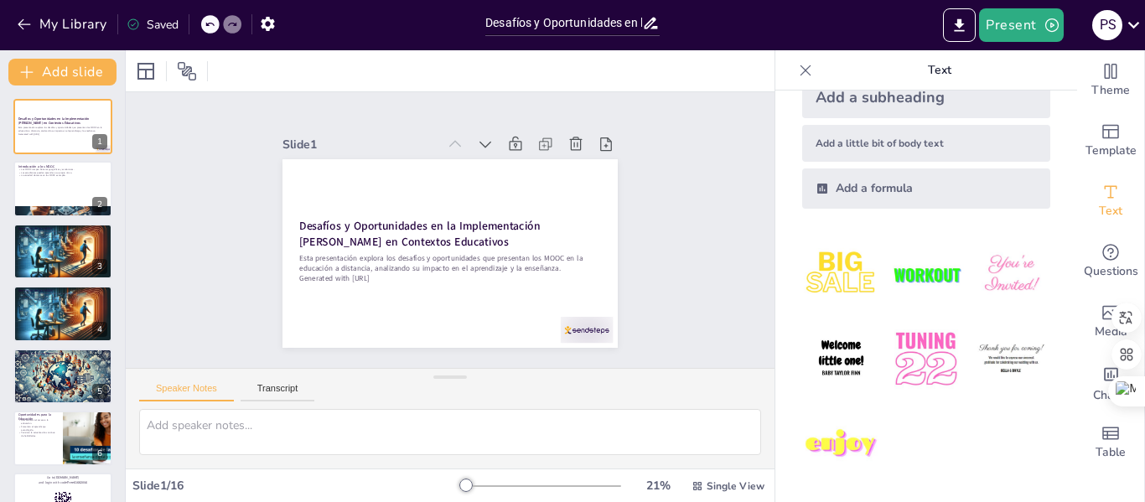
checkbox input "true"
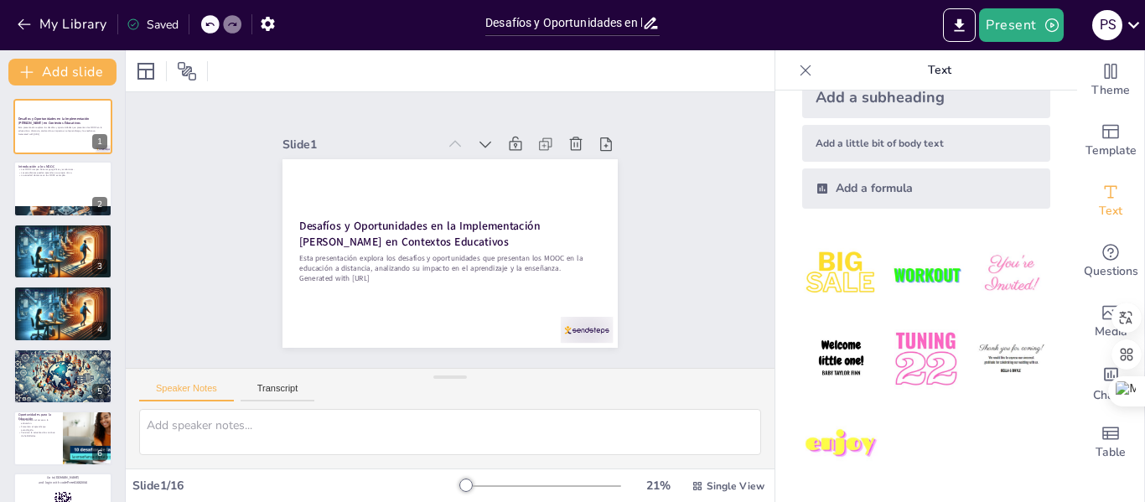
click at [801, 70] on icon at bounding box center [806, 70] width 11 height 11
checkbox input "true"
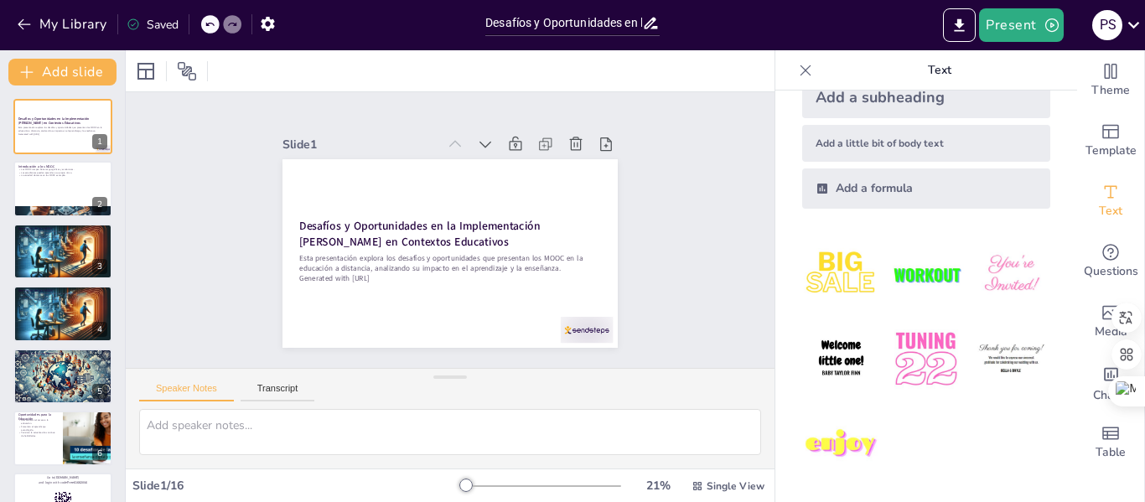
checkbox input "true"
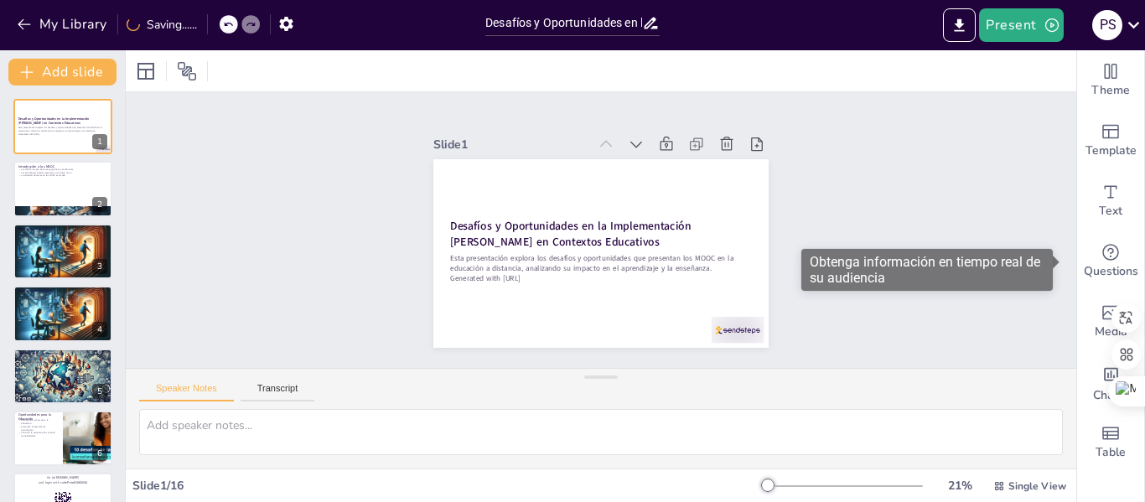
checkbox input "true"
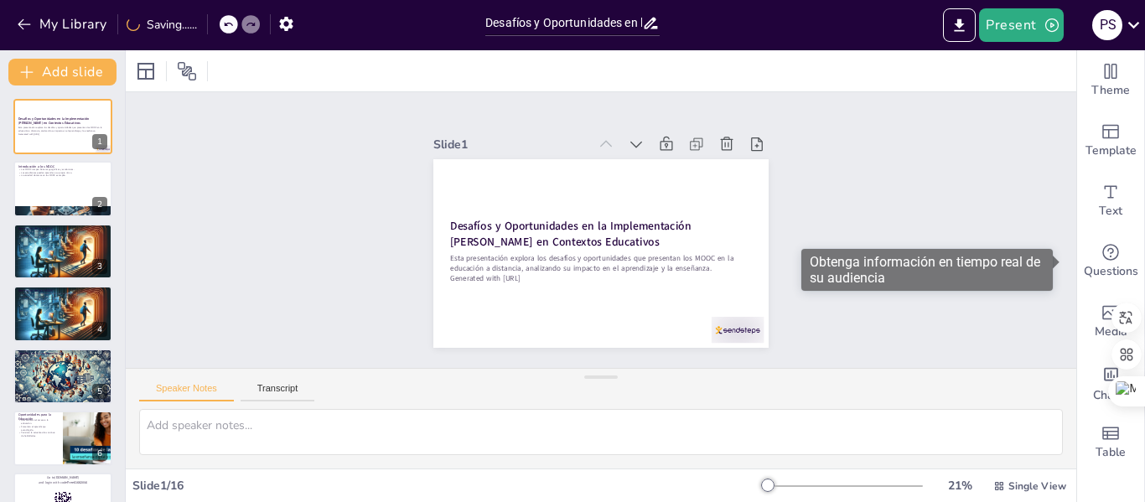
checkbox input "true"
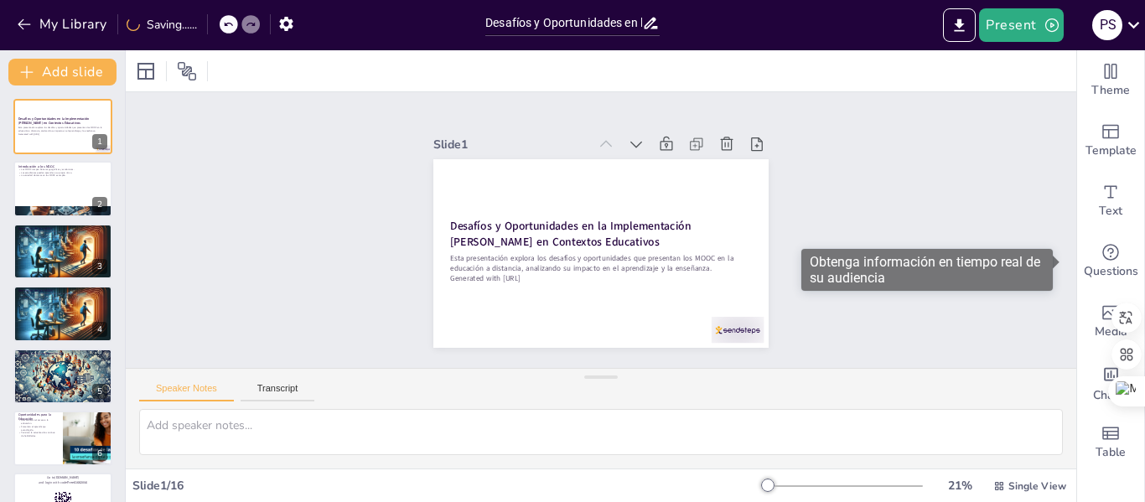
checkbox input "true"
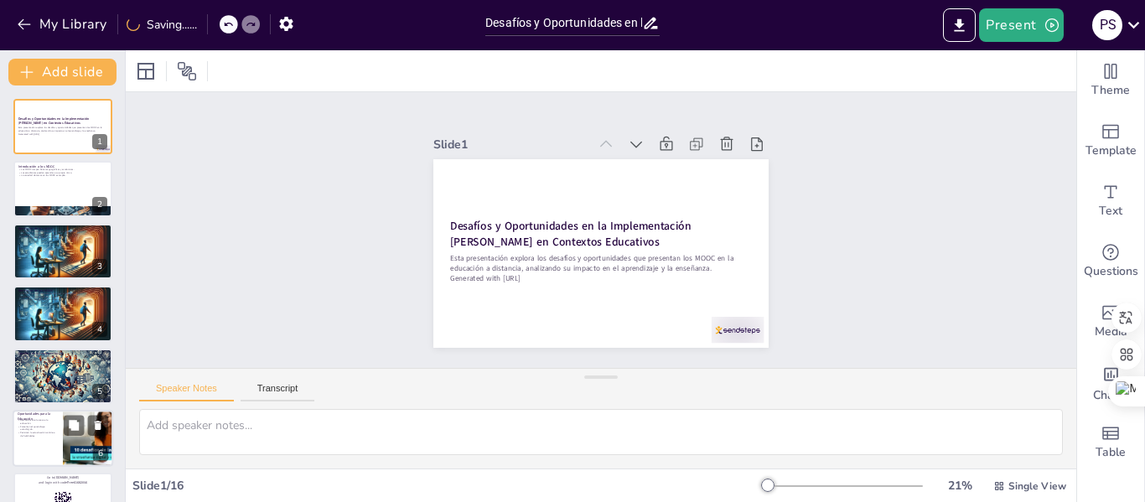
checkbox input "true"
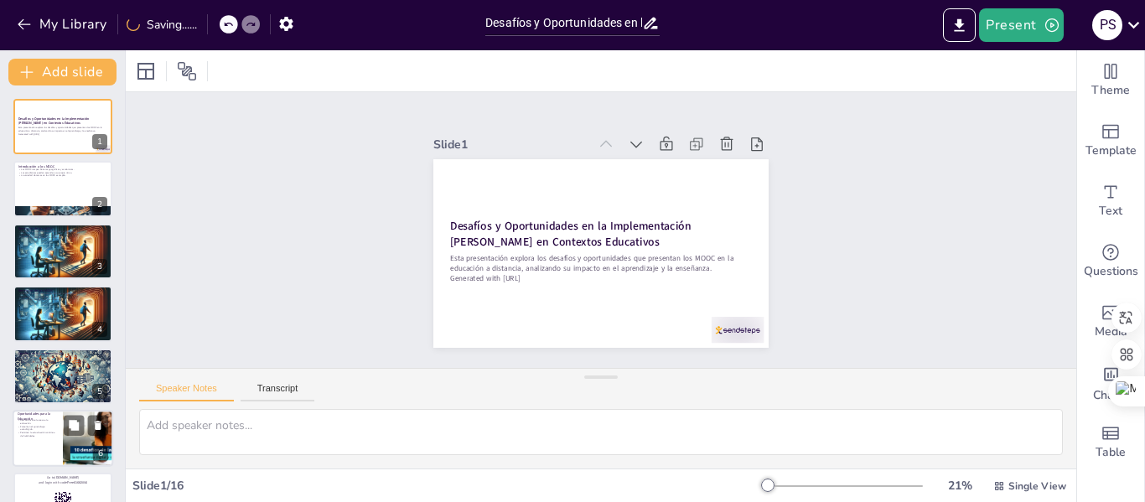
checkbox input "true"
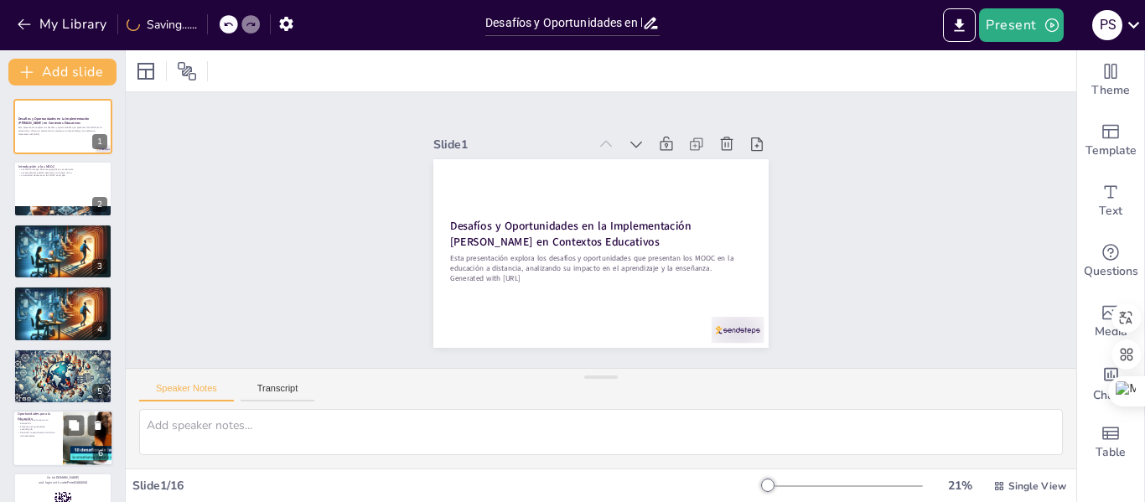
checkbox input "true"
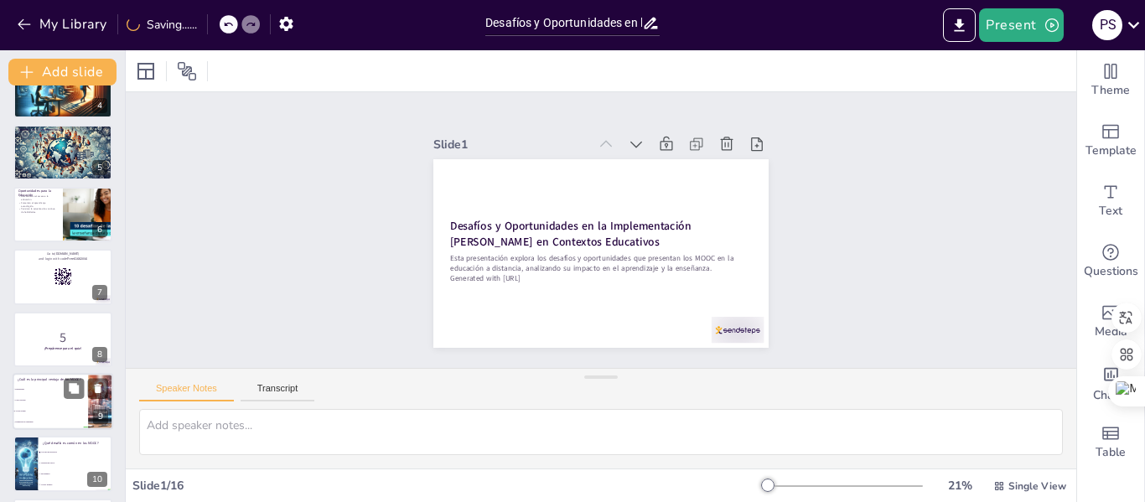
checkbox input "true"
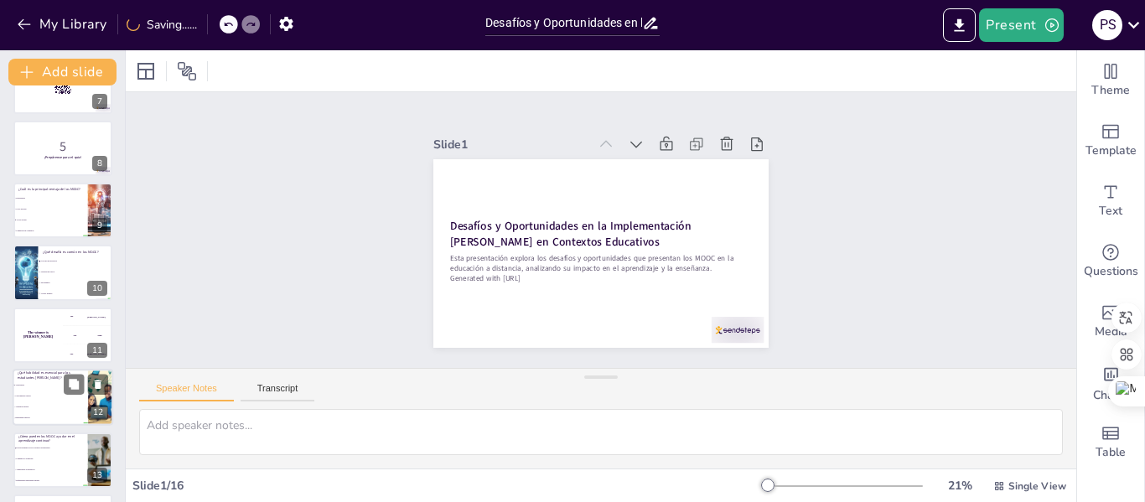
checkbox input "true"
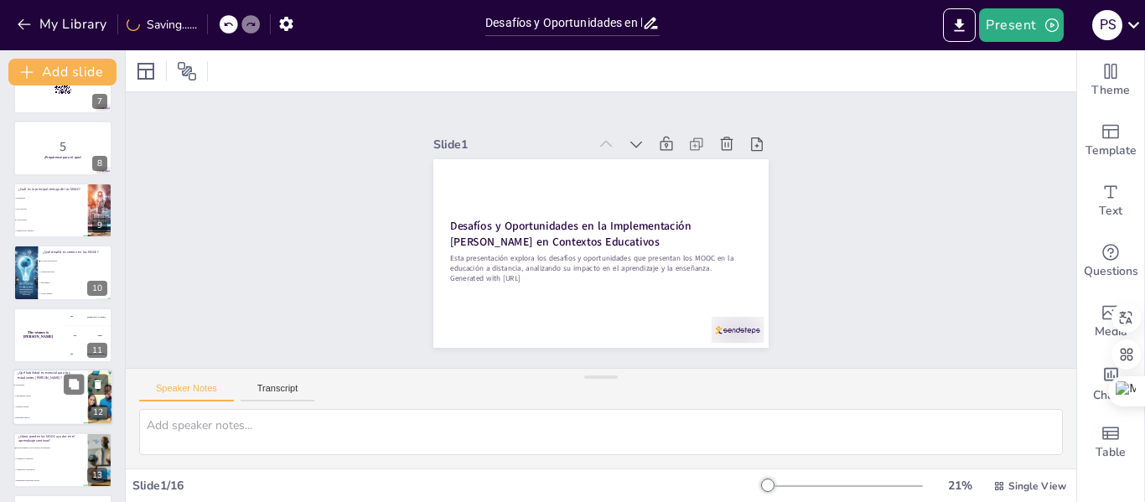
checkbox input "true"
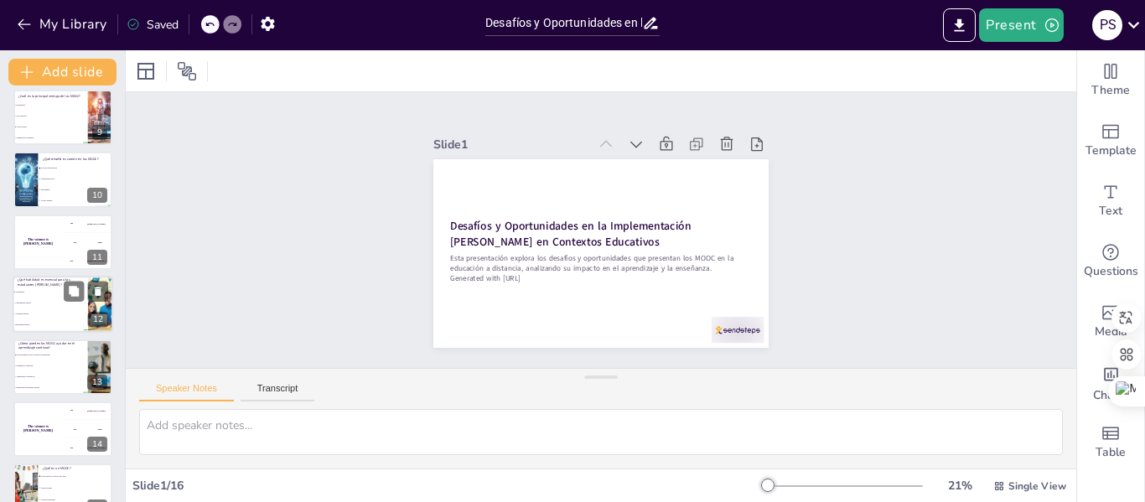
checkbox input "true"
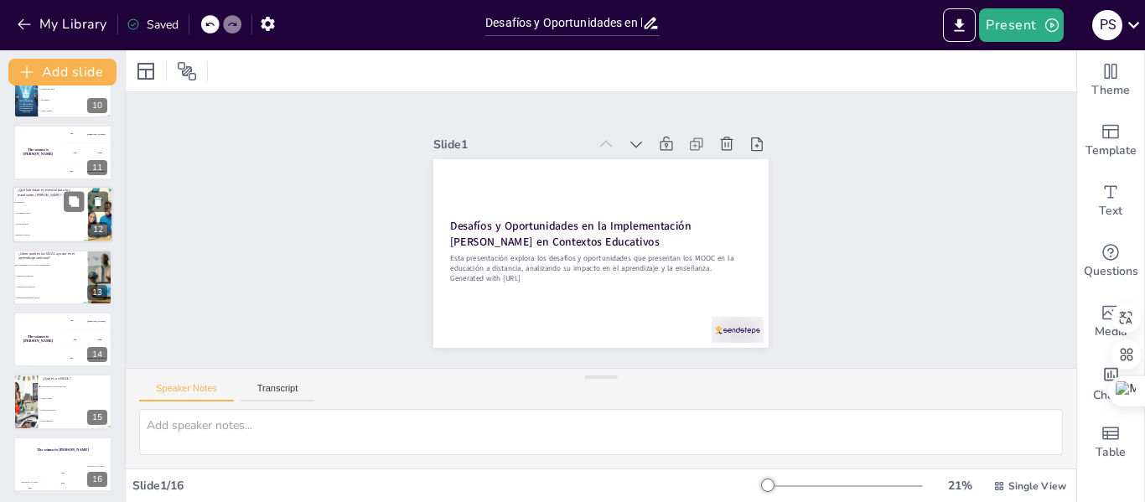
checkbox input "true"
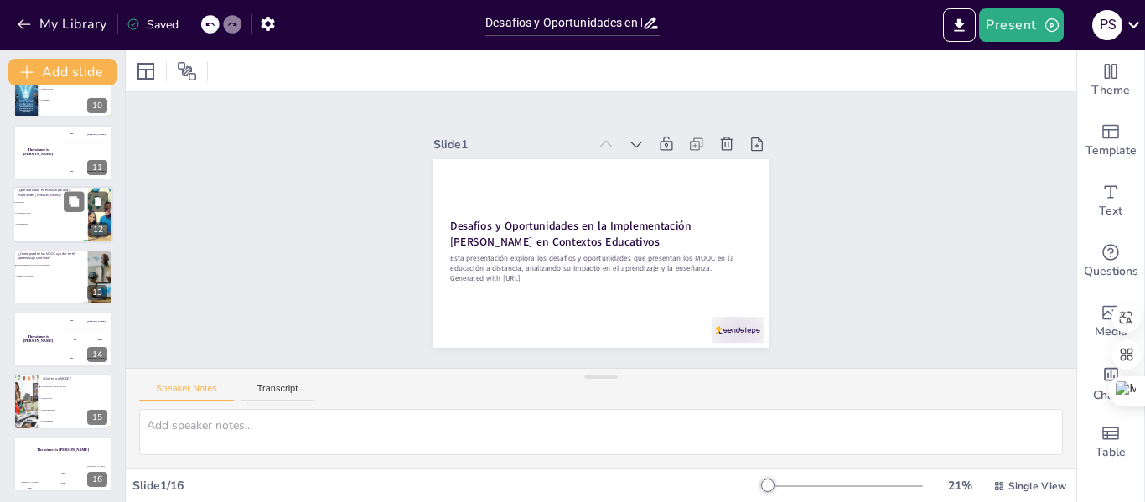
scroll to position [601, 0]
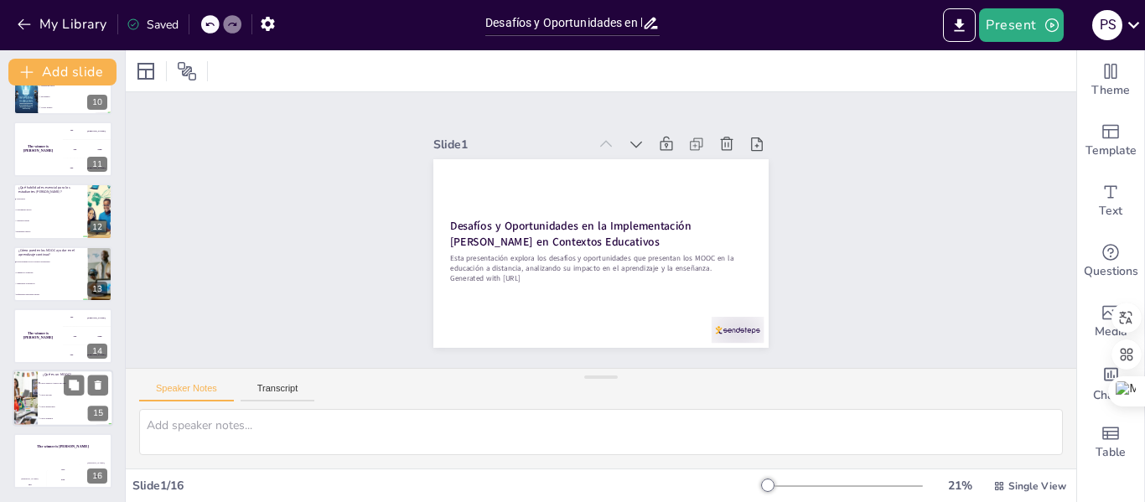
checkbox input "true"
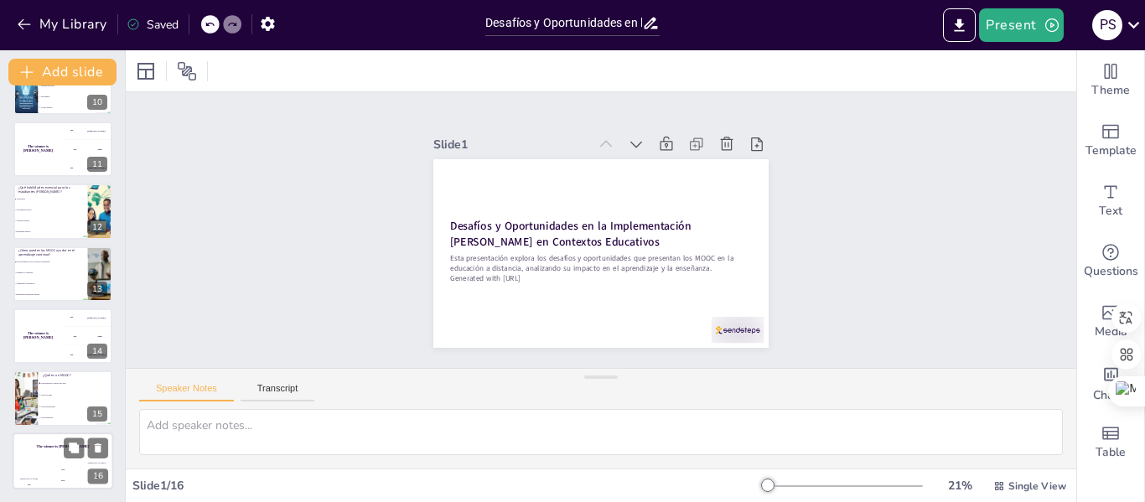
checkbox input "true"
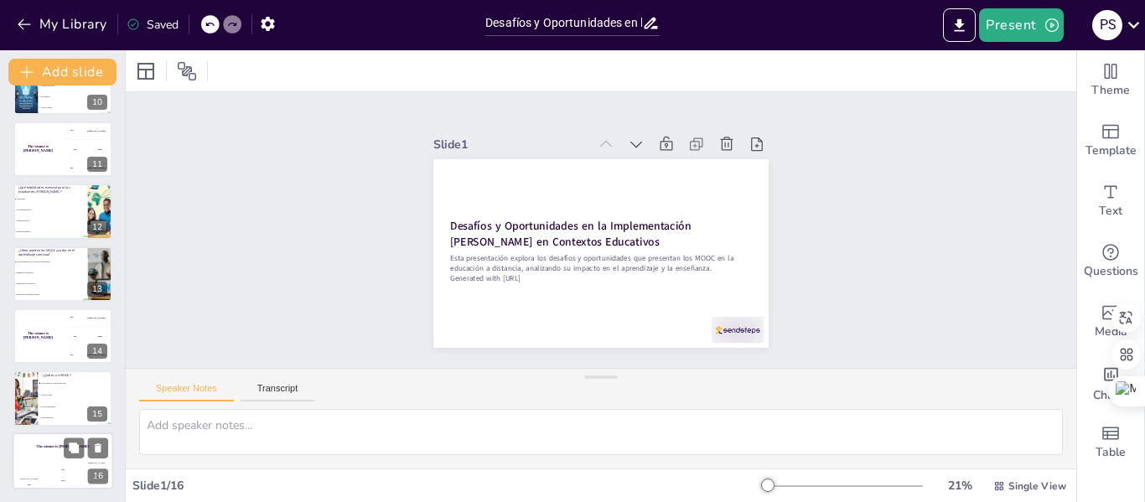
click at [62, 452] on div "The winner is Niels 🏆" at bounding box center [63, 447] width 101 height 29
checkbox input "true"
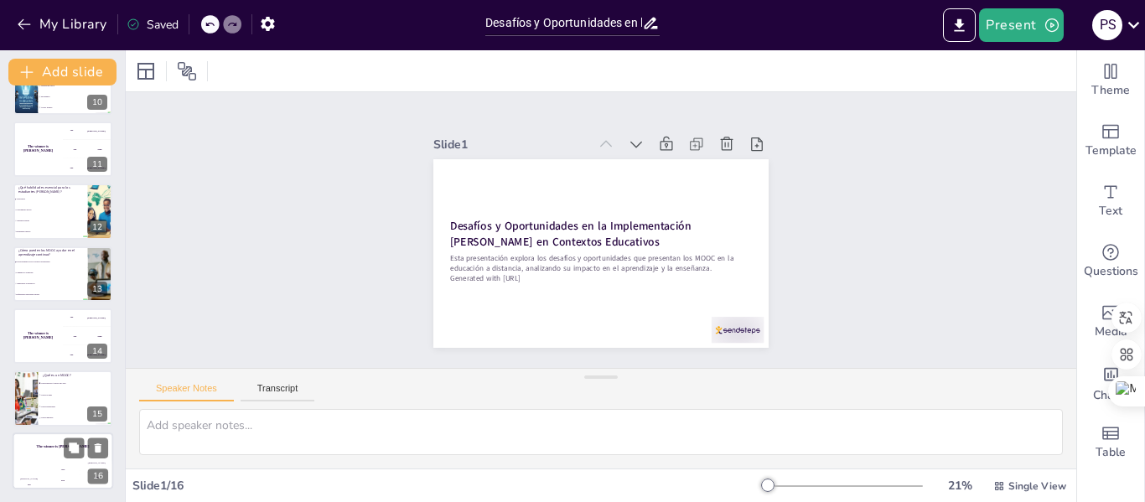
checkbox input "true"
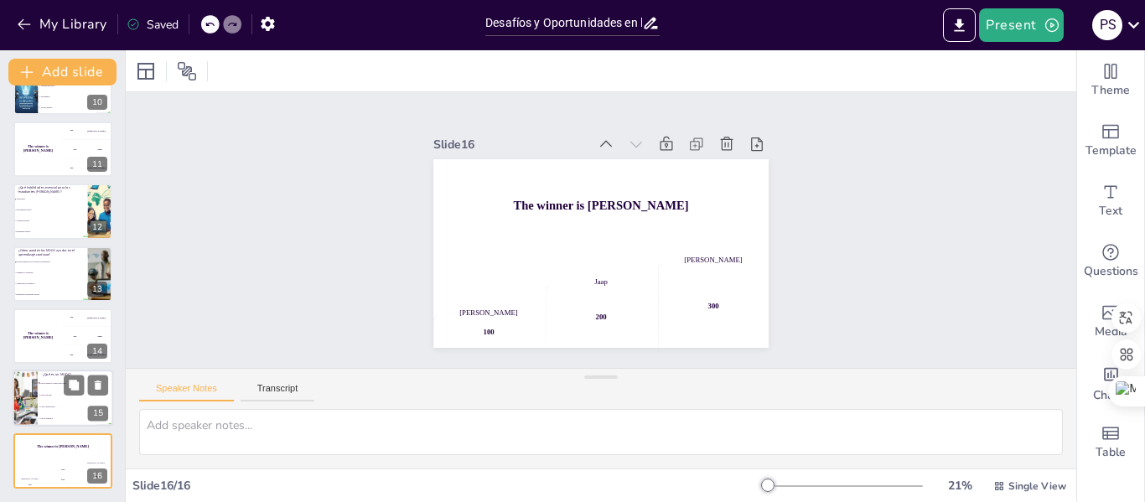
checkbox input "true"
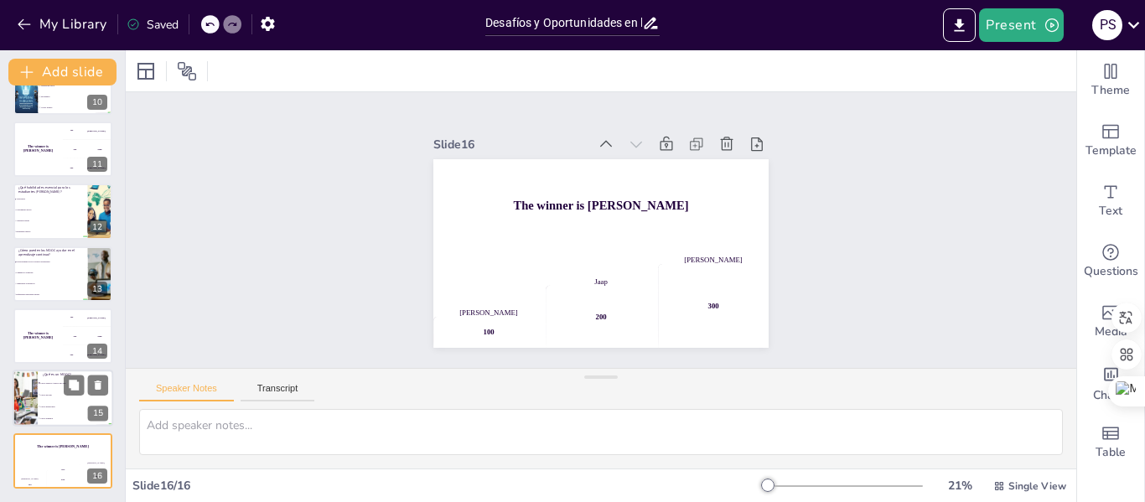
checkbox input "true"
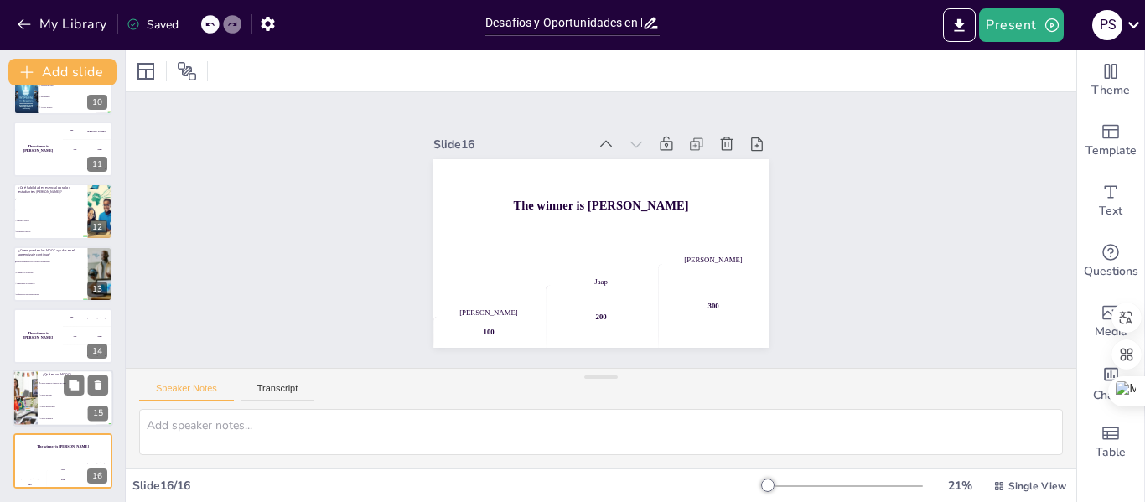
checkbox input "true"
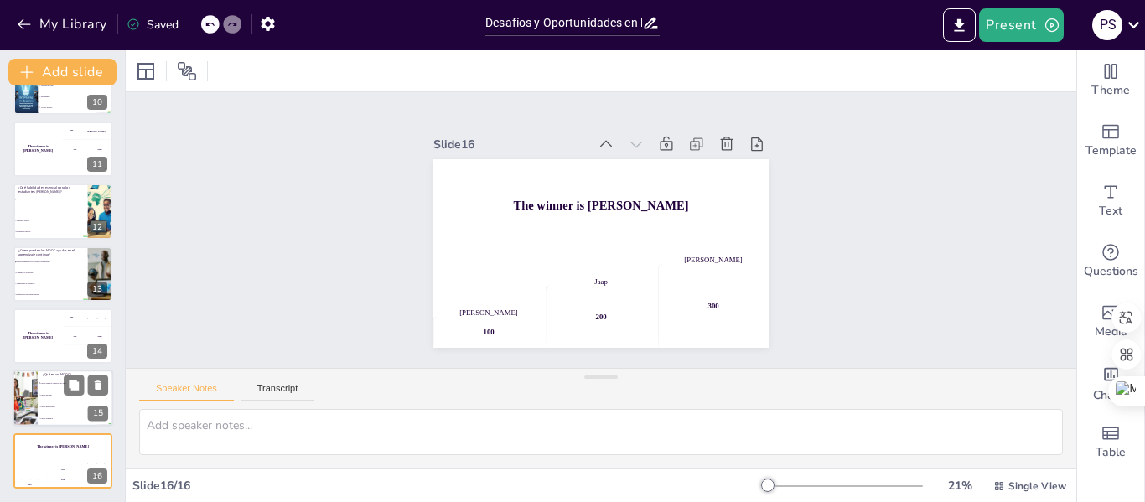
checkbox input "true"
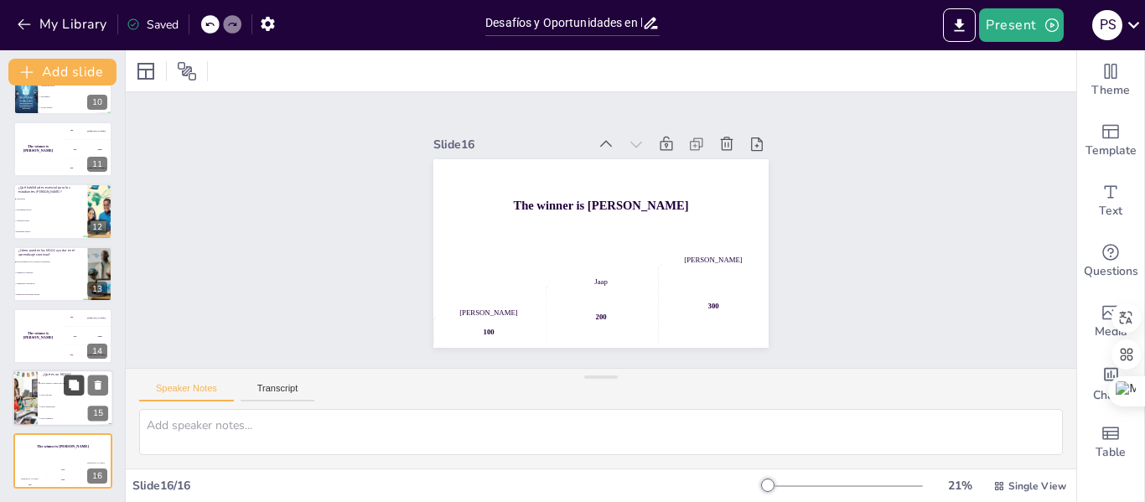
checkbox input "true"
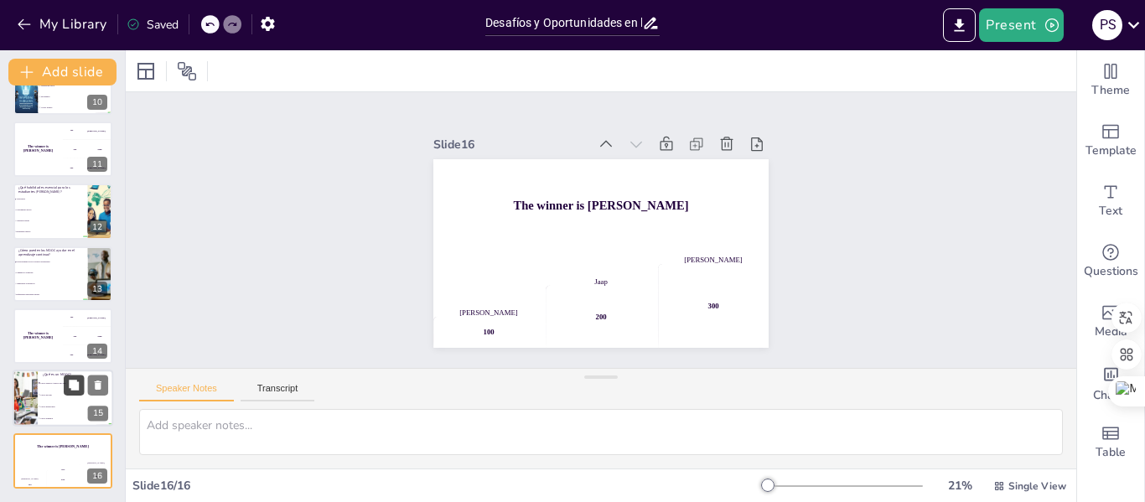
checkbox input "true"
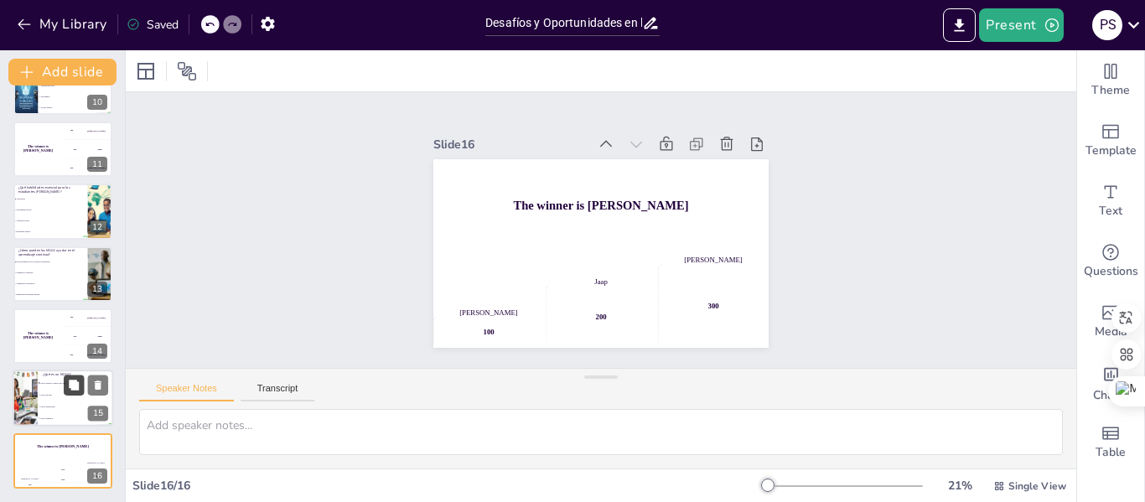
checkbox input "true"
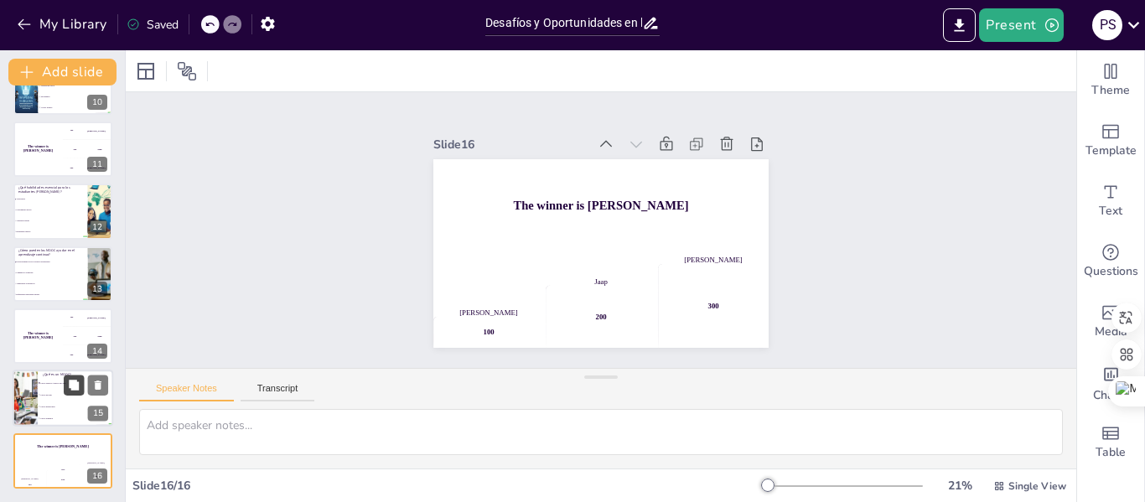
checkbox input "true"
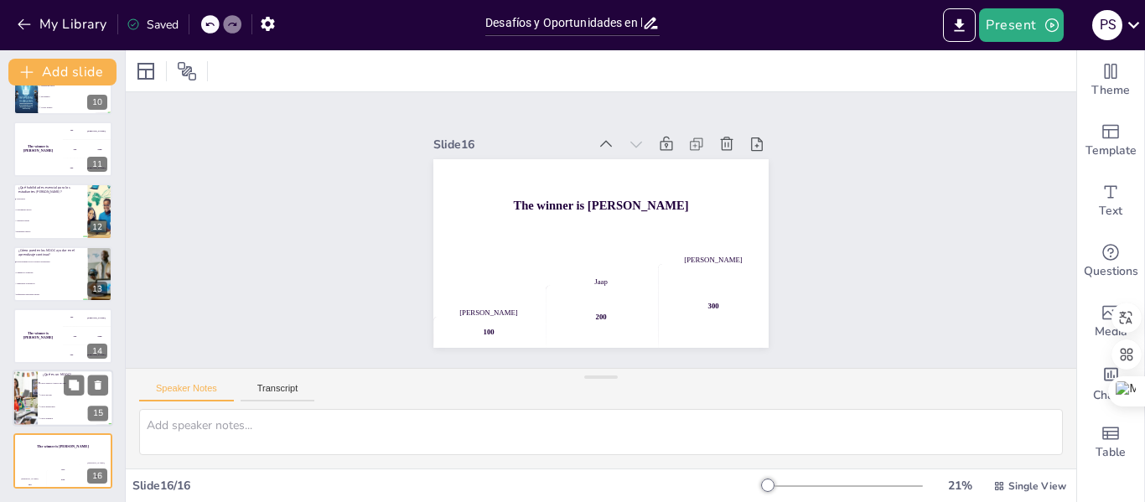
checkbox input "true"
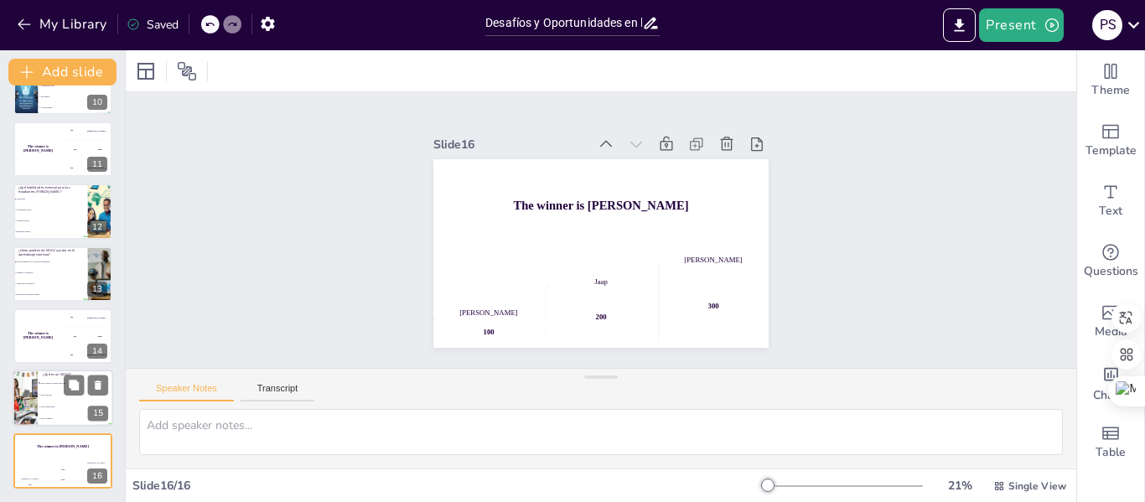
checkbox input "true"
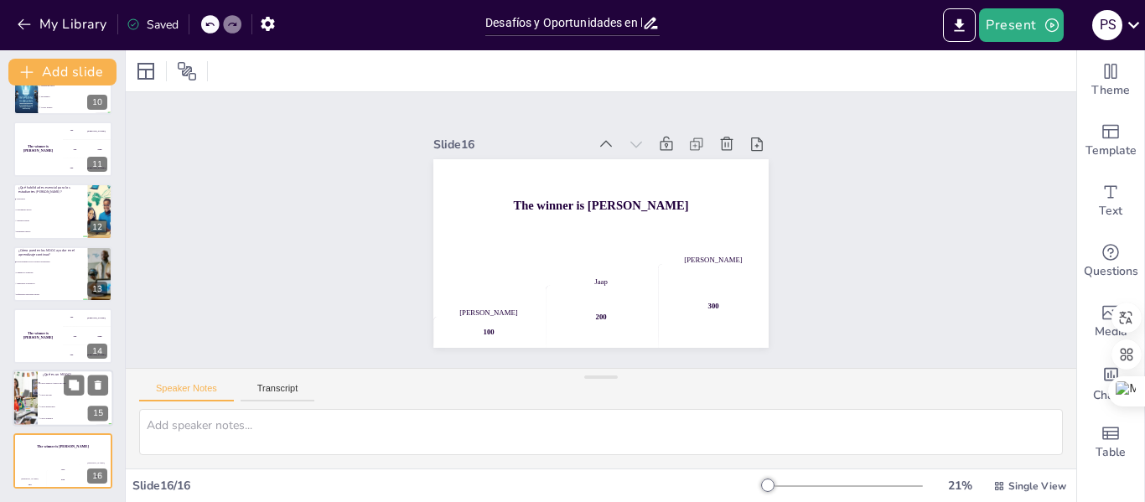
checkbox input "true"
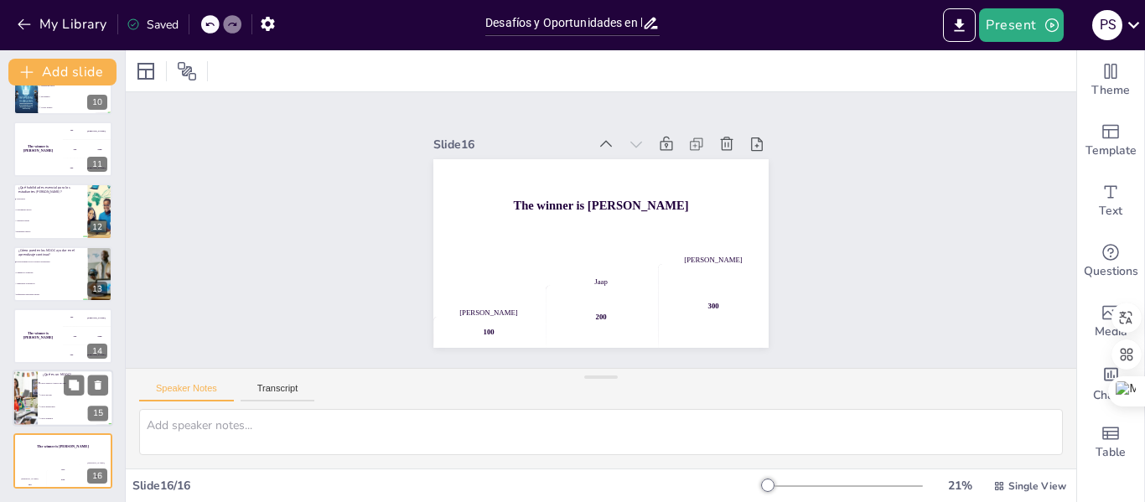
click at [46, 407] on span "Cursos presenciales" at bounding box center [76, 407] width 72 height 3
type textarea "La respuesta correcta es "Cursos Masivos Abiertos en Línea". Esta definición cl…"
checkbox input "true"
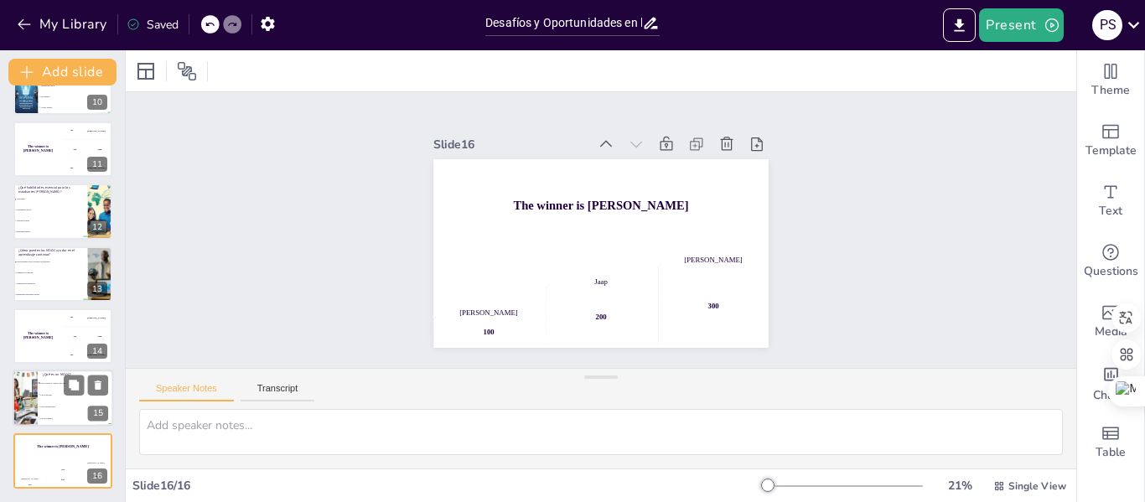
checkbox input "true"
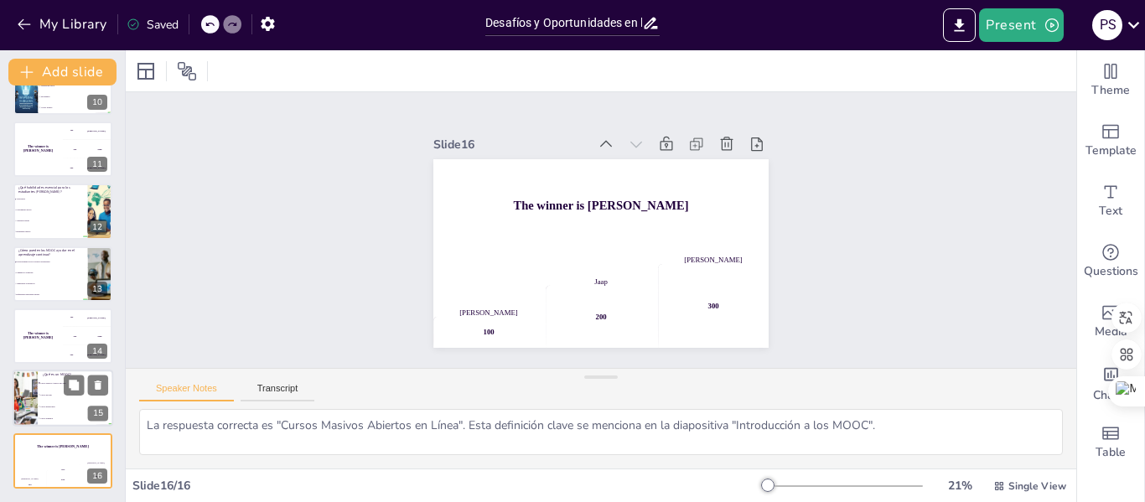
checkbox input "true"
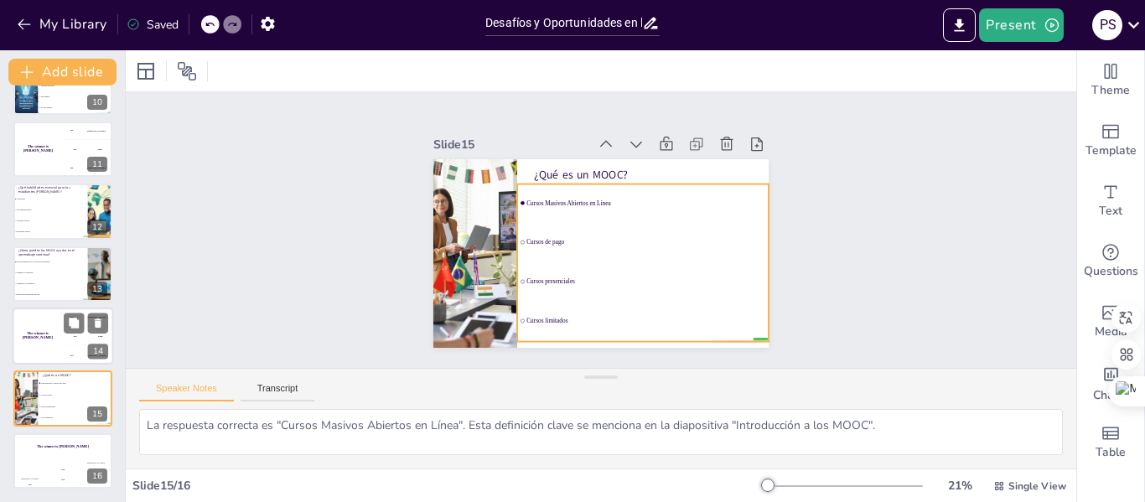
checkbox input "true"
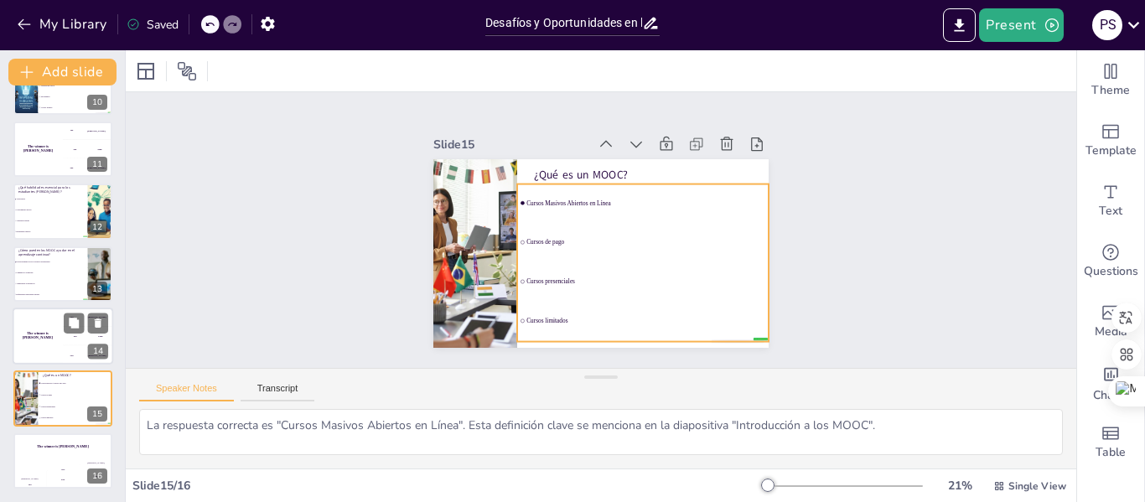
checkbox input "true"
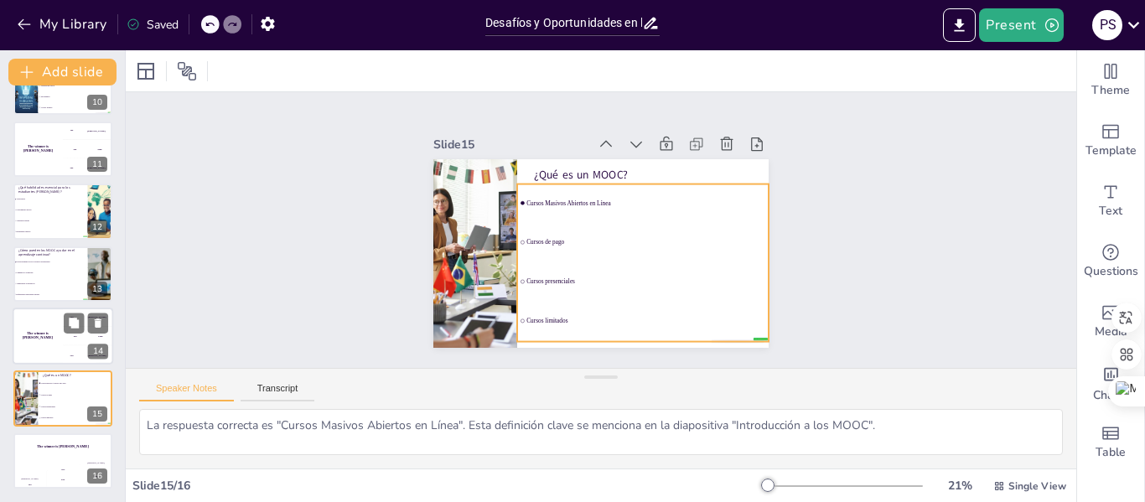
checkbox input "true"
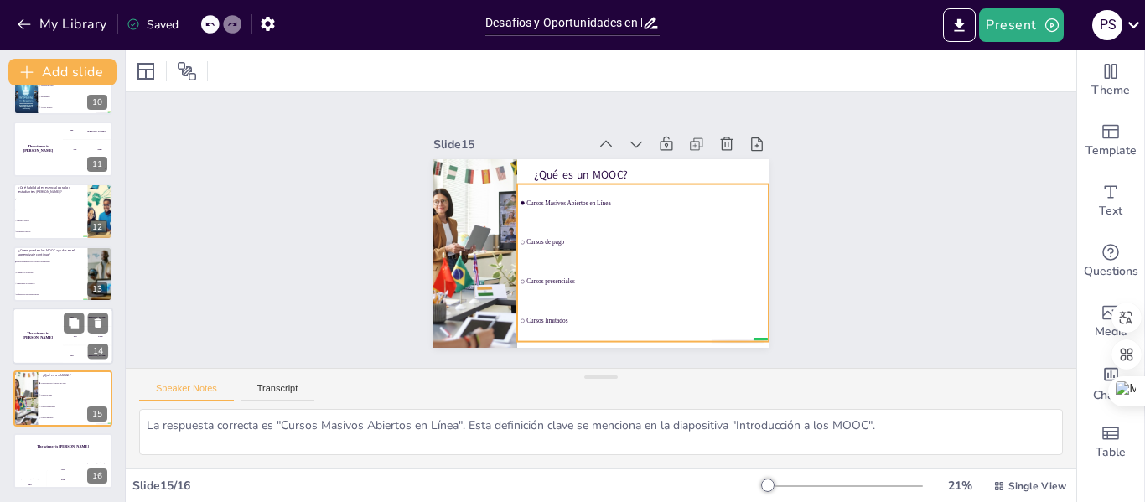
checkbox input "true"
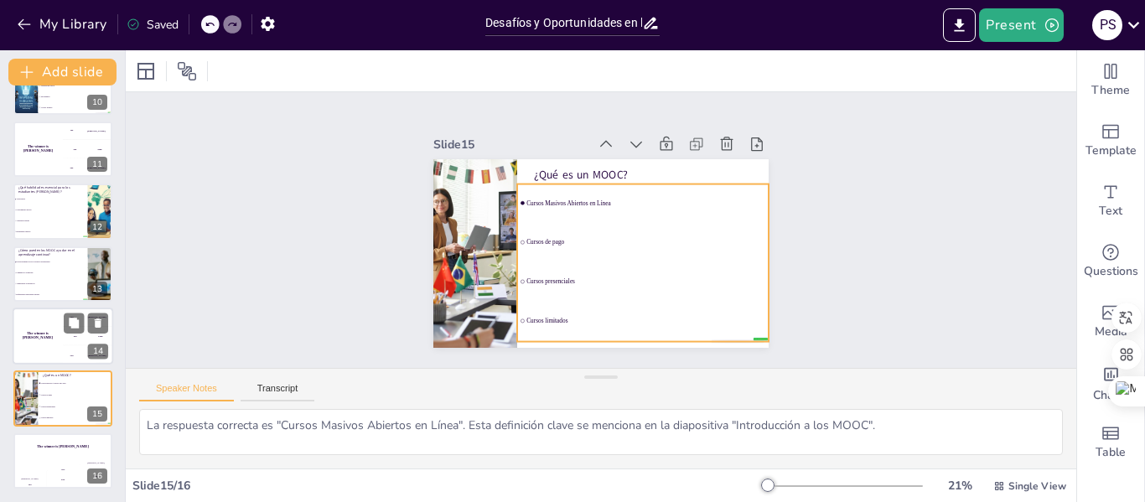
checkbox input "true"
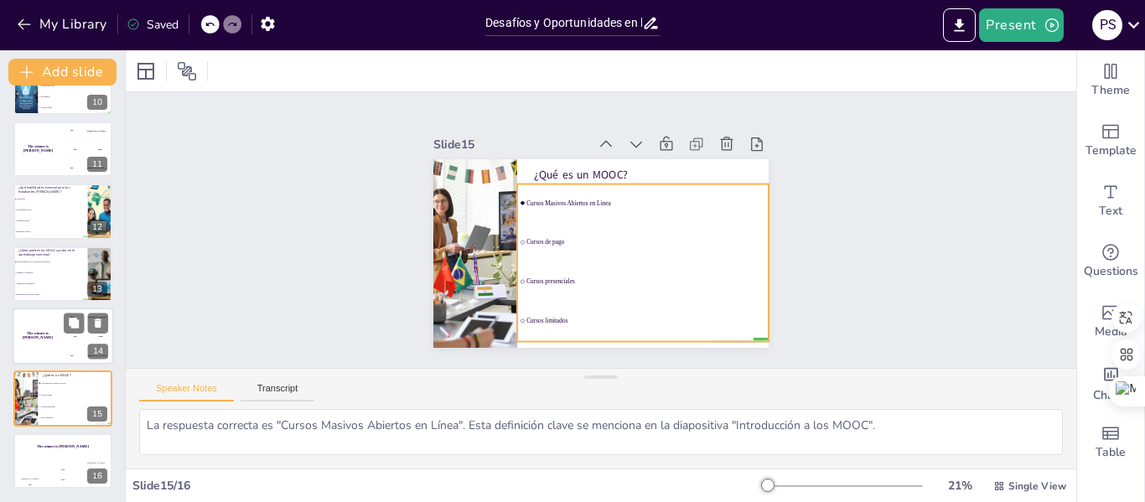
checkbox input "true"
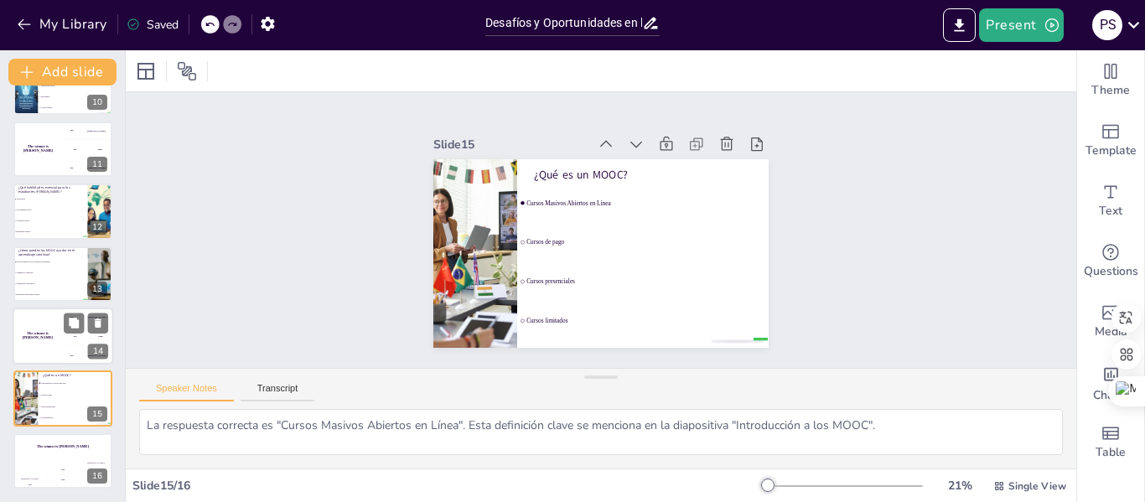
click at [53, 328] on div "The winner is Niels 🏆" at bounding box center [38, 336] width 50 height 57
checkbox input "true"
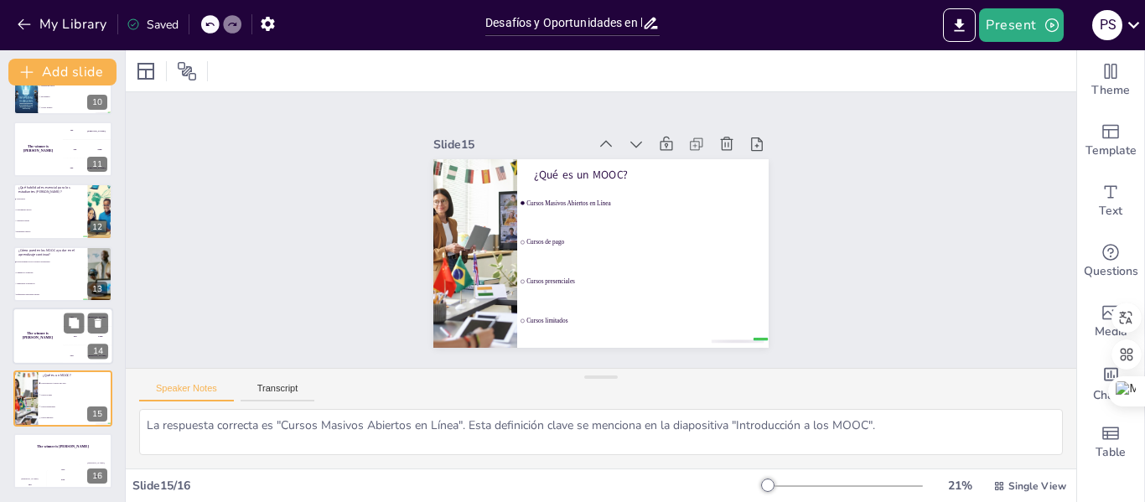
checkbox input "true"
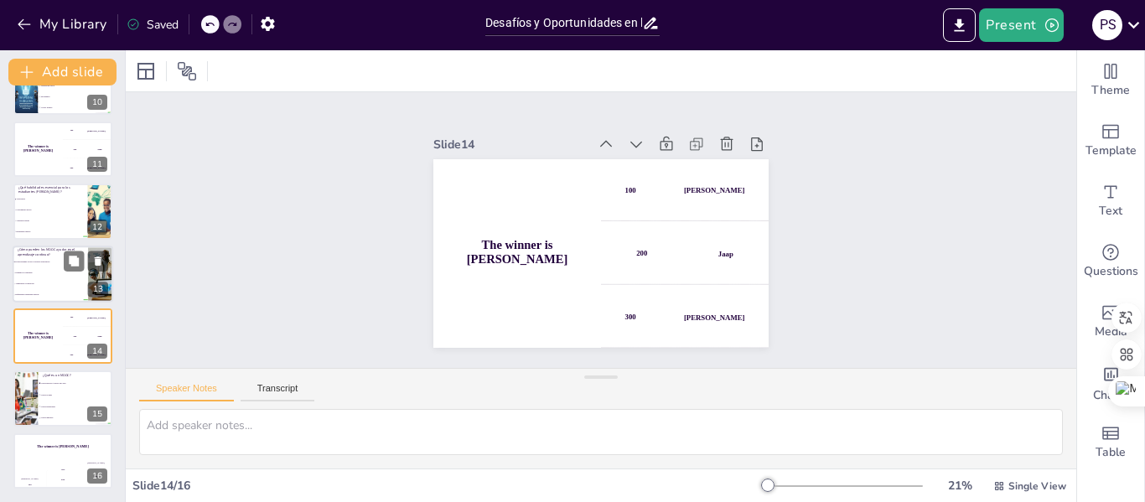
click at [55, 276] on li "Limitando el contenido" at bounding box center [50, 272] width 75 height 11
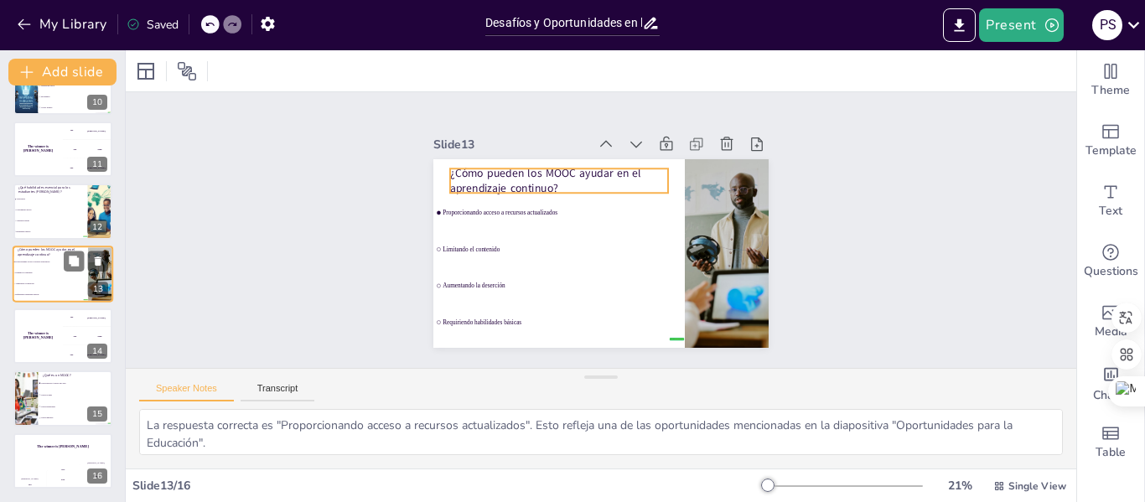
scroll to position [581, 0]
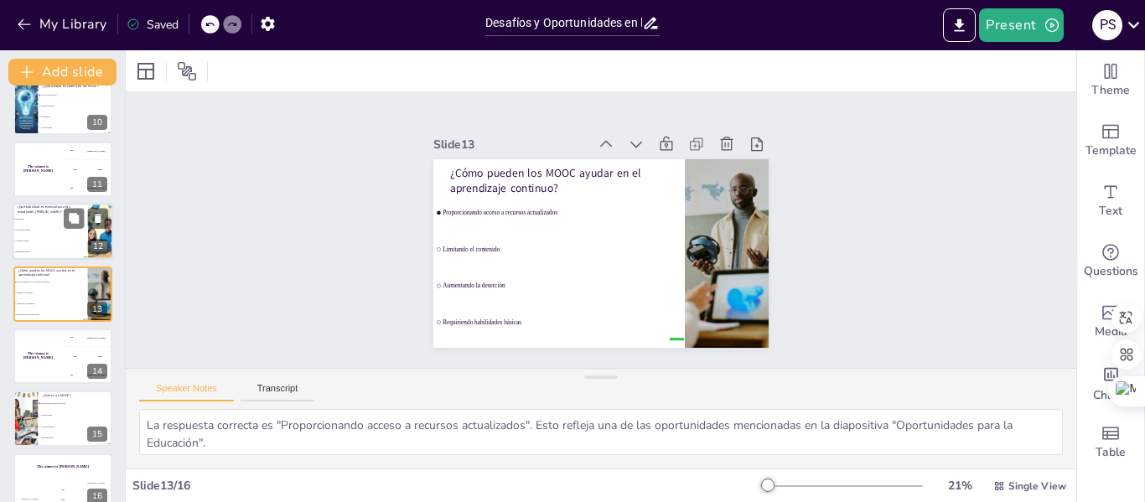
click at [55, 253] on li "Habilidades básicas" at bounding box center [50, 252] width 75 height 11
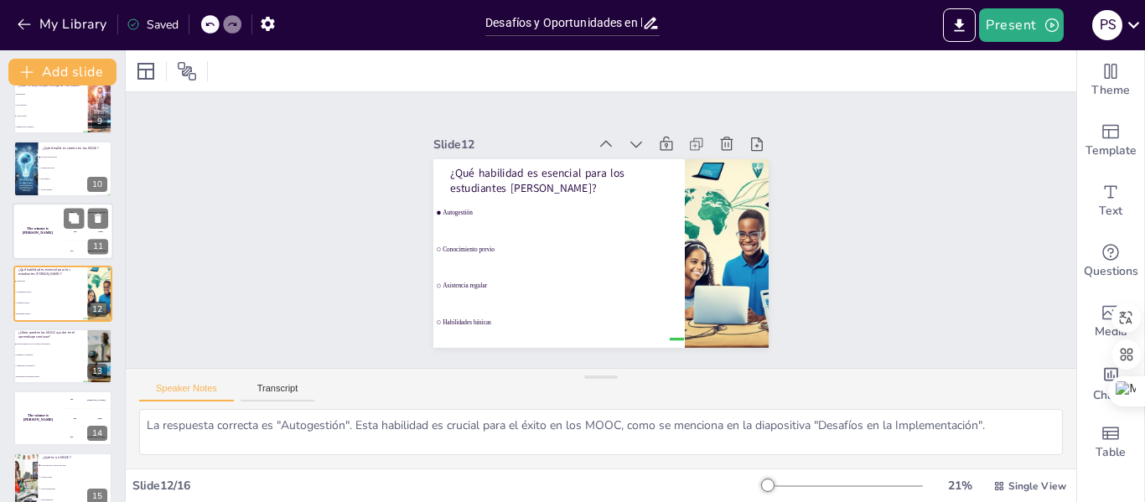
click at [39, 224] on div "The winner is Niels 🏆" at bounding box center [38, 231] width 50 height 57
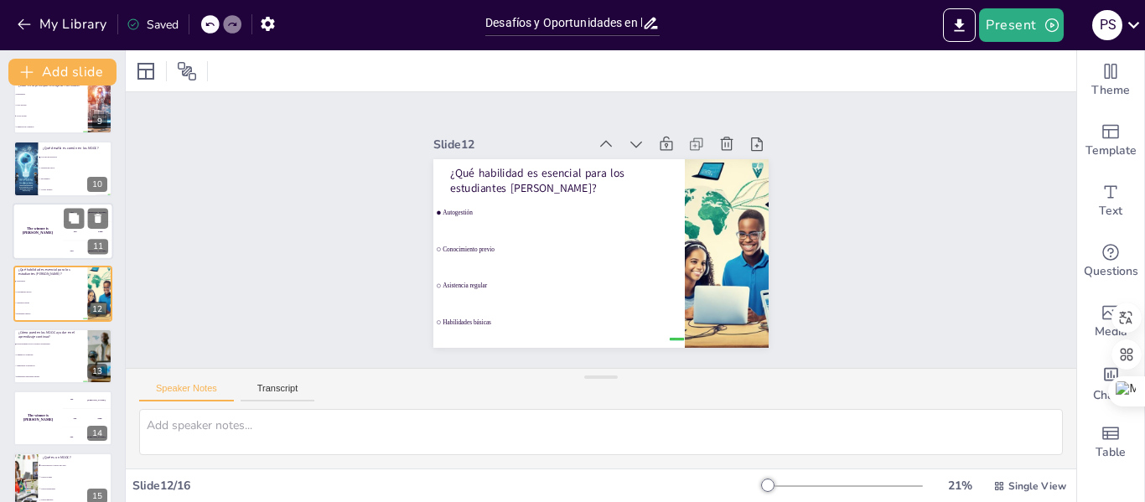
scroll to position [456, 0]
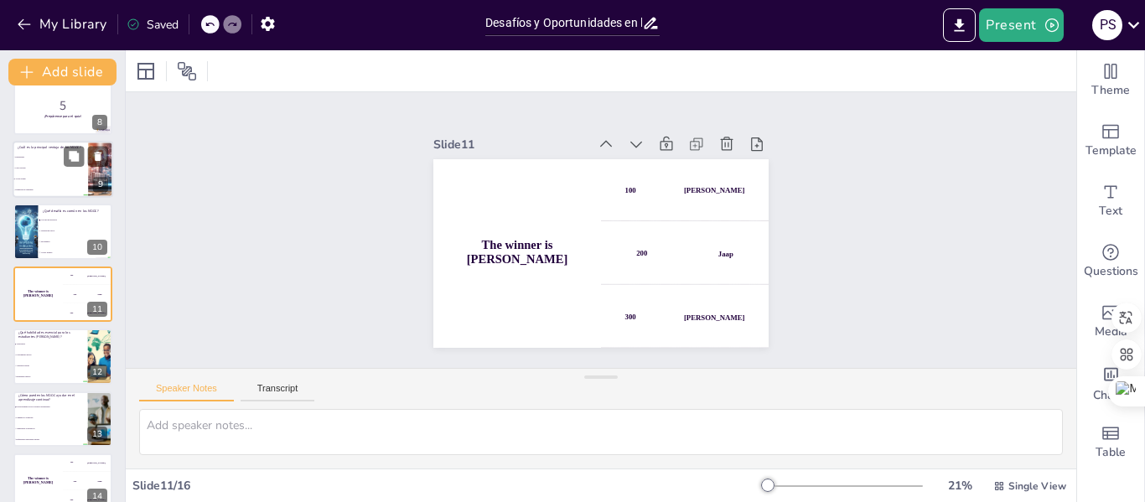
click at [42, 180] on li "Acceso global" at bounding box center [50, 179] width 75 height 11
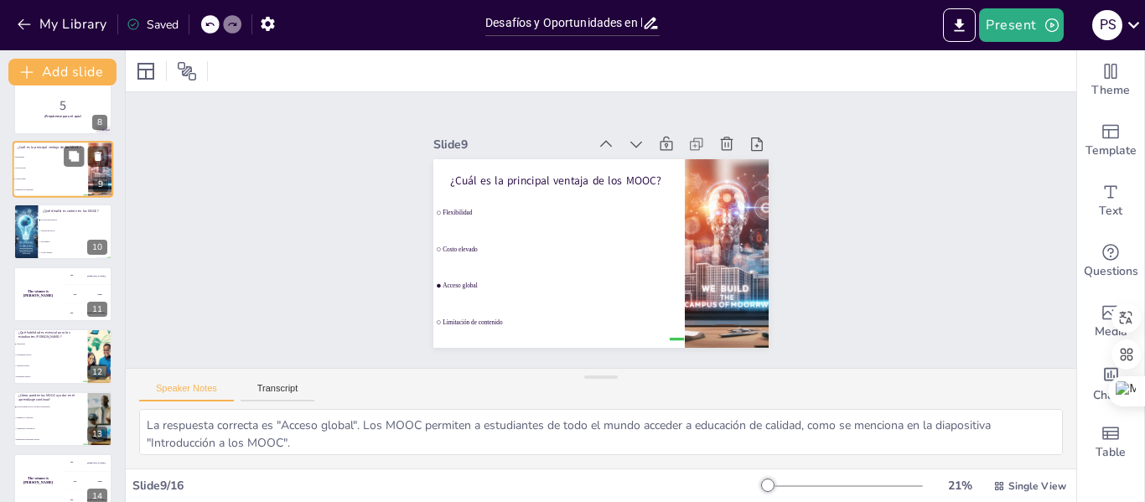
scroll to position [332, 0]
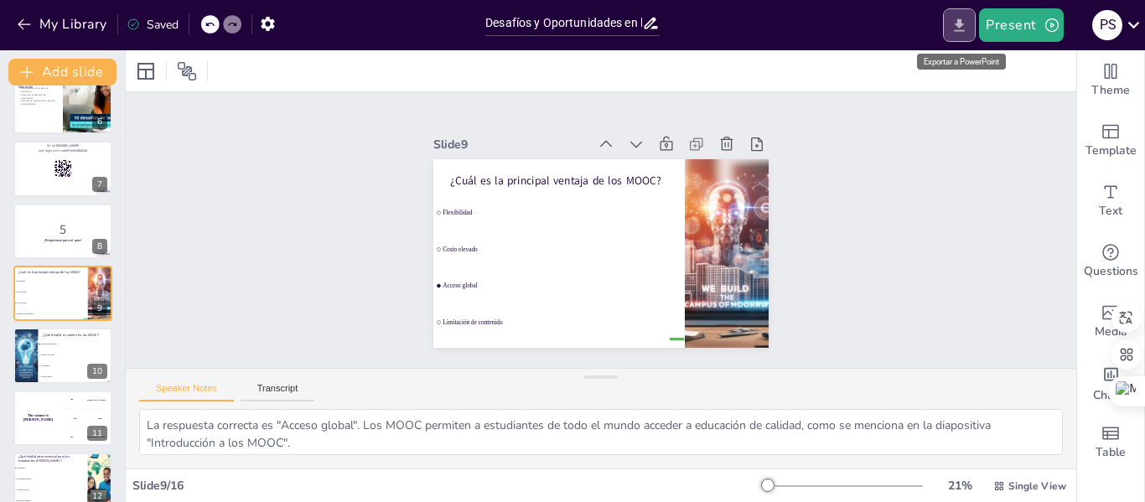
click at [961, 21] on icon "Export to PowerPoint" at bounding box center [960, 24] width 10 height 13
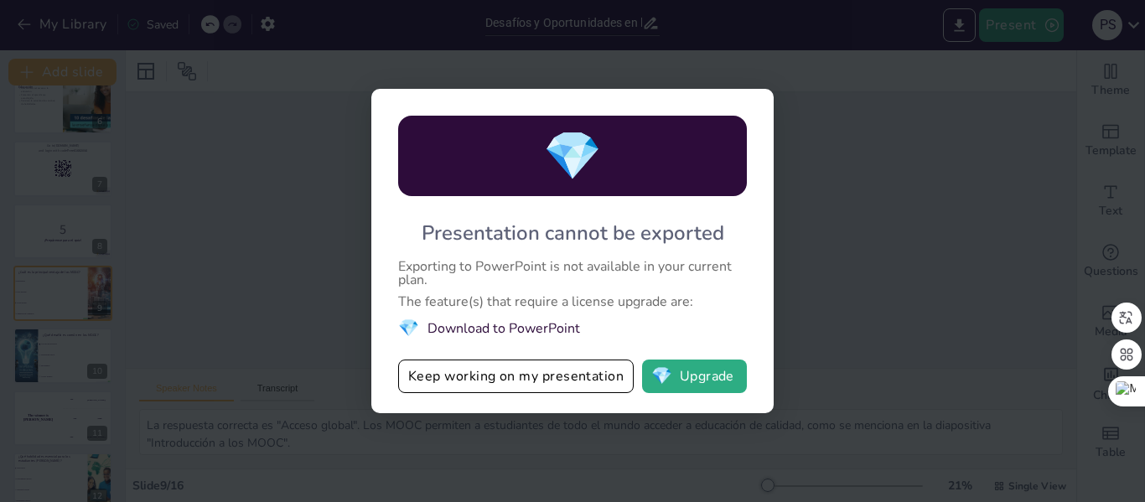
click at [899, 206] on div "💎 Presentation cannot be exported Exporting to PowerPoint is not available in y…" at bounding box center [572, 251] width 1145 height 502
click at [843, 20] on div "💎 Presentation cannot be exported Exporting to PowerPoint is not available in y…" at bounding box center [572, 251] width 1145 height 502
click at [521, 368] on button "Keep working on my presentation" at bounding box center [516, 377] width 236 height 34
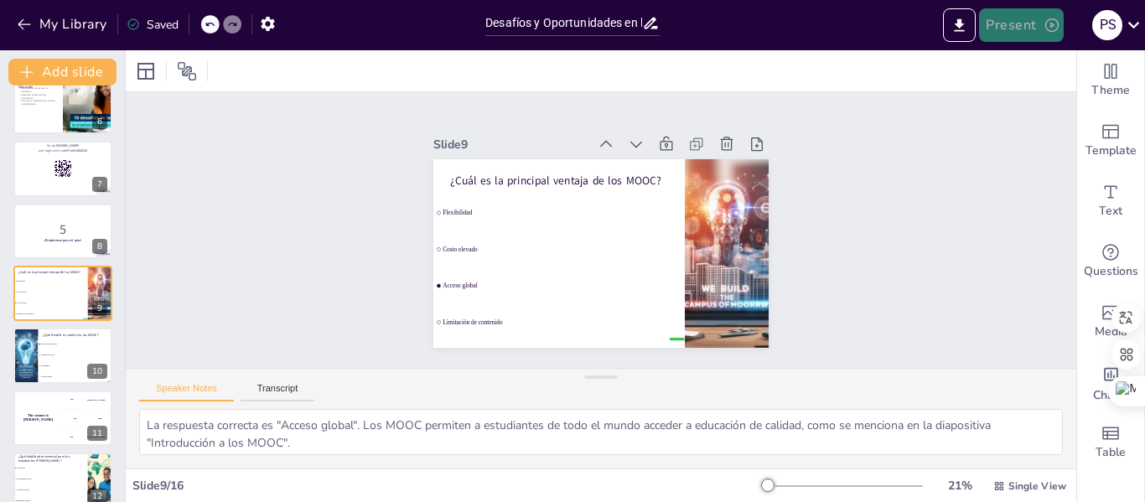
click at [1049, 23] on icon "button" at bounding box center [1052, 25] width 17 height 17
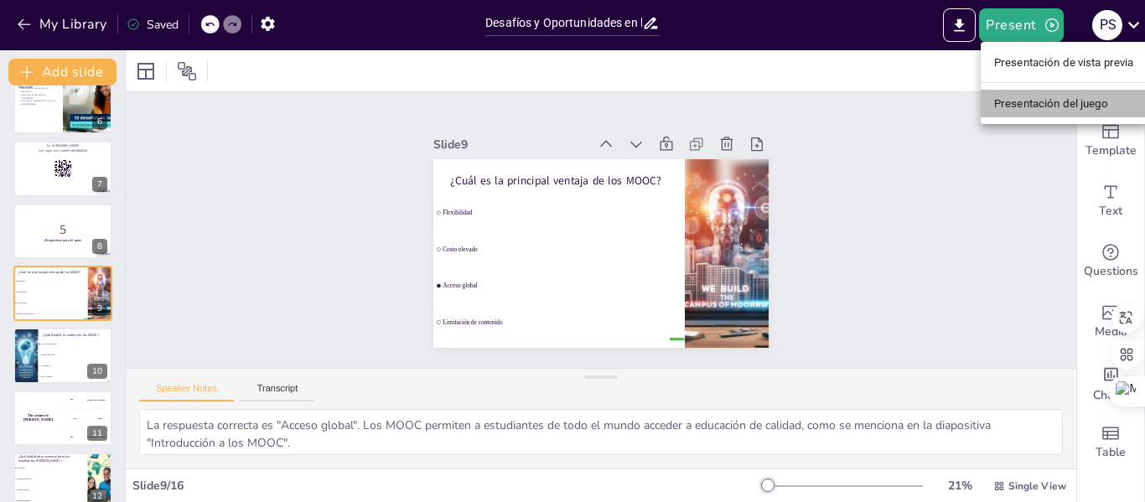
click at [1034, 109] on font "Presentación del juego" at bounding box center [1051, 103] width 114 height 13
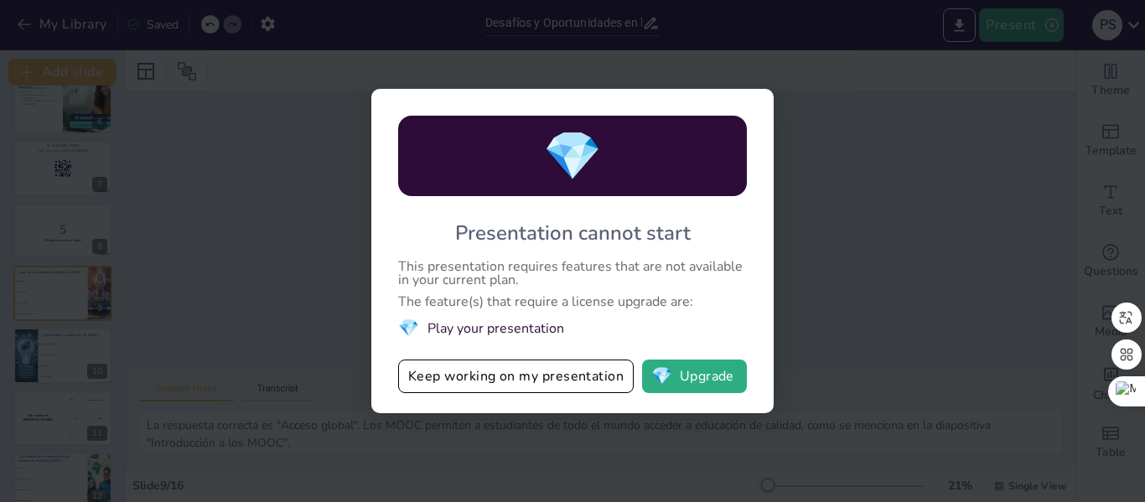
click at [989, 115] on div "💎 Presentation cannot start This presentation requires features that are not av…" at bounding box center [572, 251] width 1145 height 502
click at [718, 382] on button "💎 Upgrade" at bounding box center [694, 377] width 105 height 34
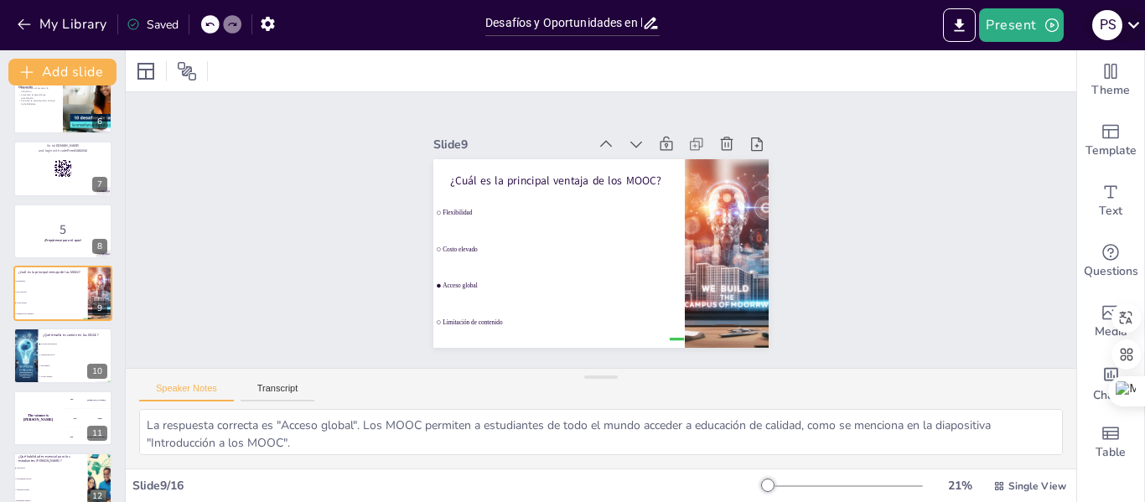
click at [1132, 24] on icon at bounding box center [1133, 24] width 23 height 23
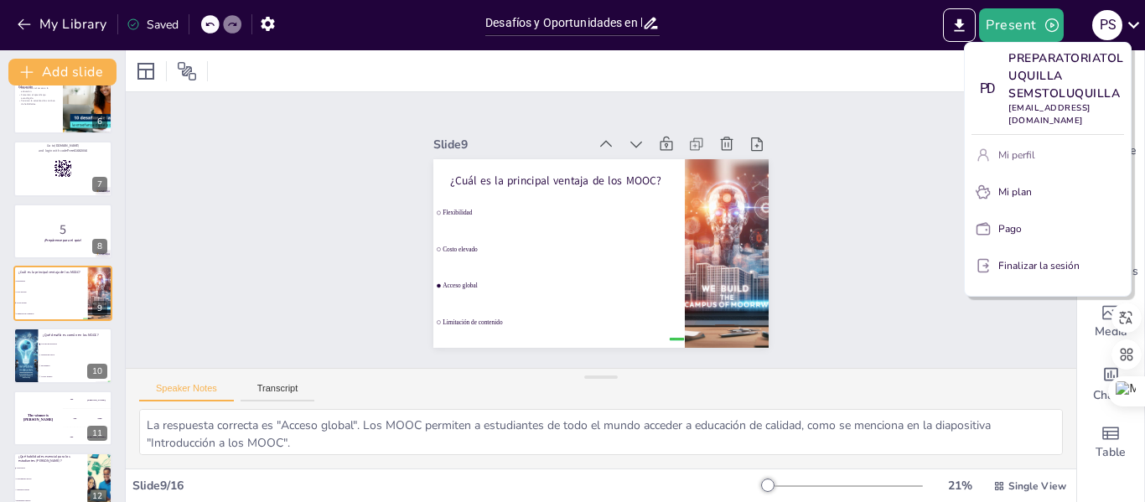
click at [1024, 154] on font "Mi perfil" at bounding box center [1016, 154] width 37 height 13
